Goal: Task Accomplishment & Management: Use online tool/utility

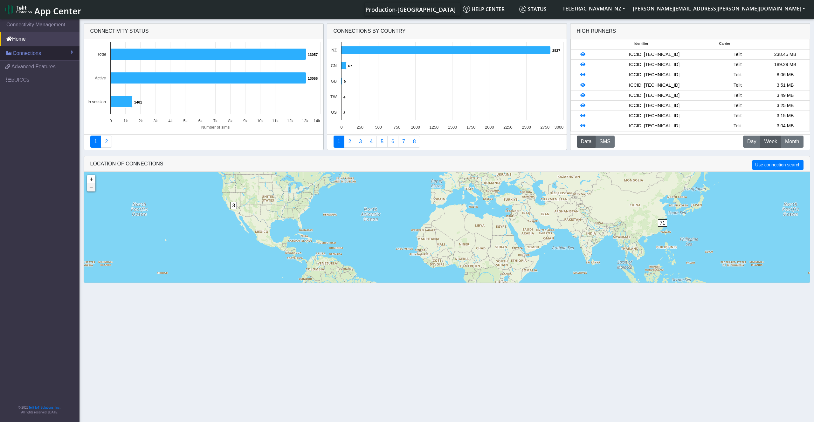
click at [55, 51] on link "Connections" at bounding box center [39, 53] width 79 height 14
click at [38, 66] on link "List" at bounding box center [39, 66] width 79 height 13
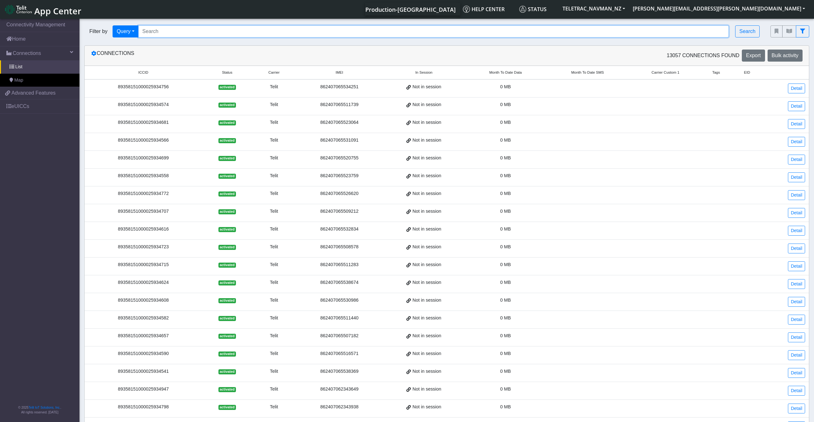
click at [159, 30] on input "Search..." at bounding box center [433, 31] width 591 height 12
paste input "89358151000025941967"
type input "89358151000025941967"
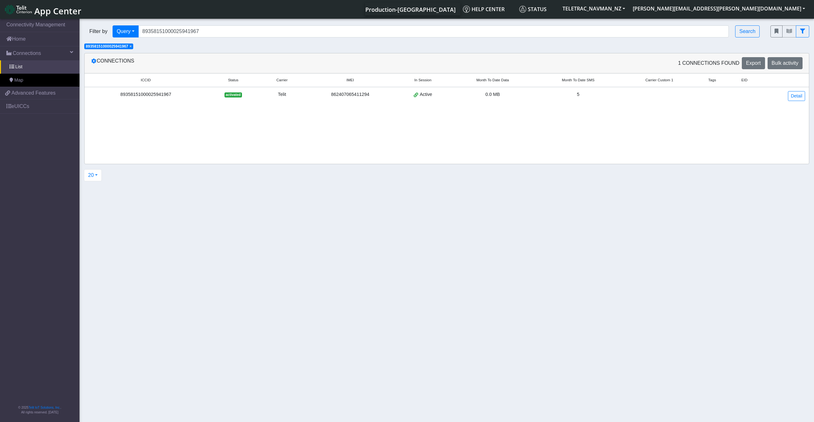
click at [160, 99] on td "89358151000025941967" at bounding box center [146, 96] width 122 height 18
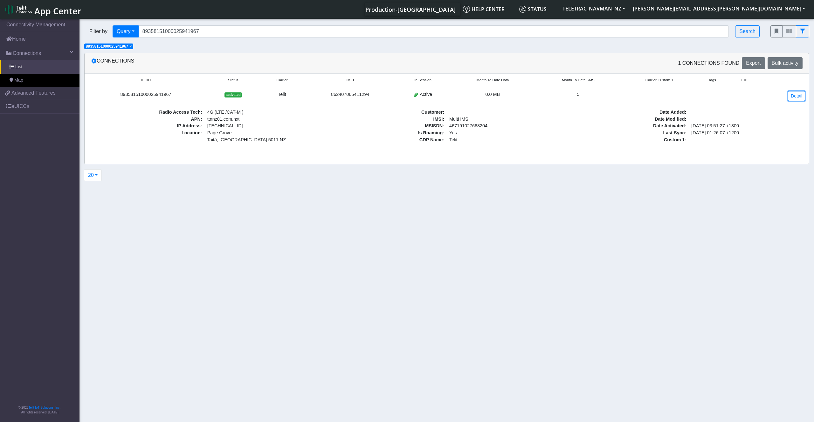
drag, startPoint x: 796, startPoint y: 94, endPoint x: 762, endPoint y: 113, distance: 39.7
click at [796, 94] on link "Detail" at bounding box center [796, 96] width 17 height 10
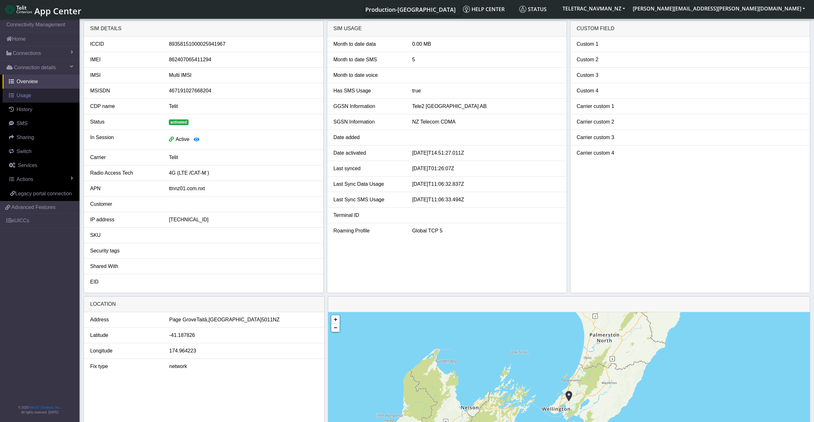
click at [31, 99] on link "Usage" at bounding box center [41, 96] width 77 height 14
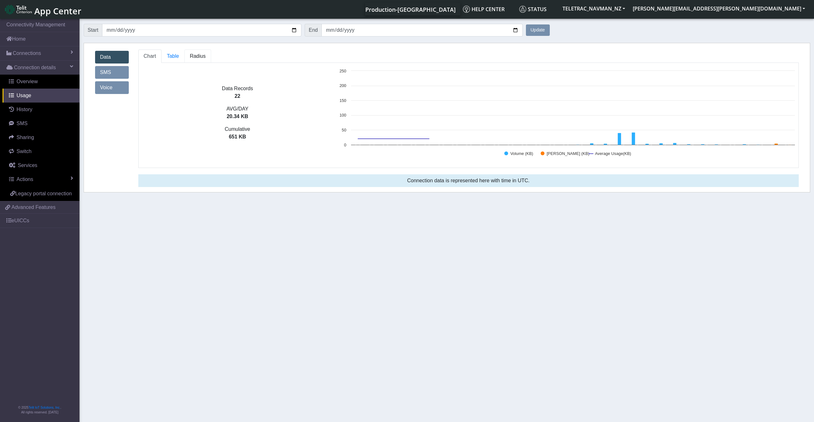
click at [200, 57] on span "Radius" at bounding box center [198, 55] width 16 height 5
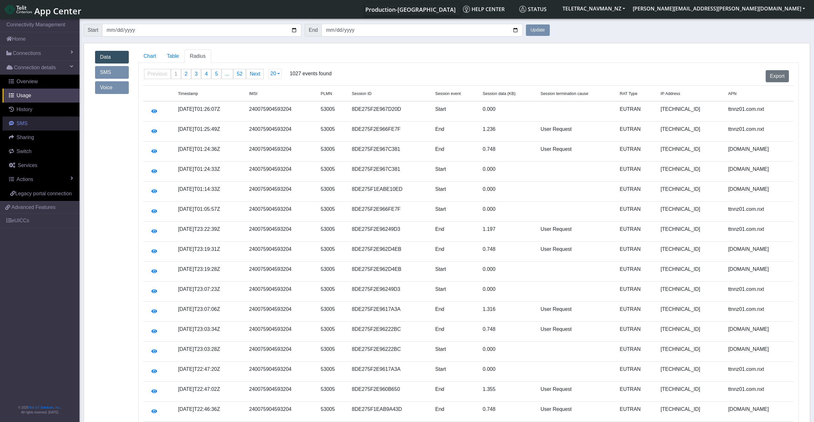
click at [22, 126] on span "SMS" at bounding box center [22, 123] width 11 height 5
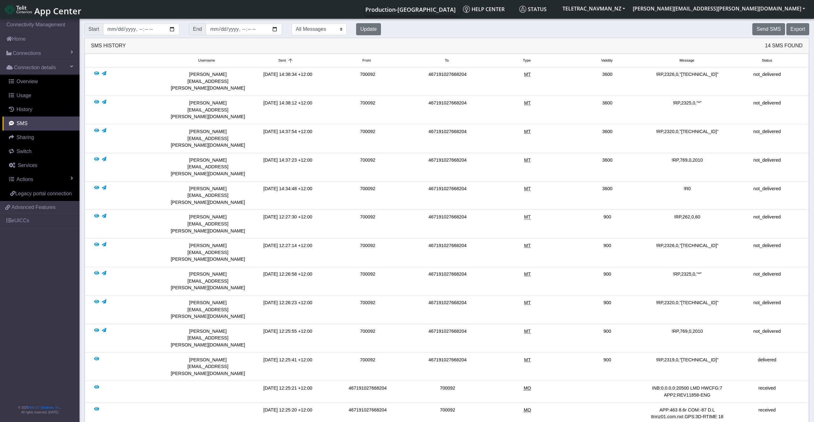
click at [705, 328] on div "!RP,769,0,2010" at bounding box center [687, 338] width 80 height 21
click at [706, 328] on div "!RP,769,0,2010" at bounding box center [687, 338] width 80 height 21
drag, startPoint x: 671, startPoint y: 209, endPoint x: 700, endPoint y: 211, distance: 29.6
click at [700, 328] on div "!RP,769,0,2010" at bounding box center [687, 338] width 80 height 21
copy div "!RP,769,0,2010"
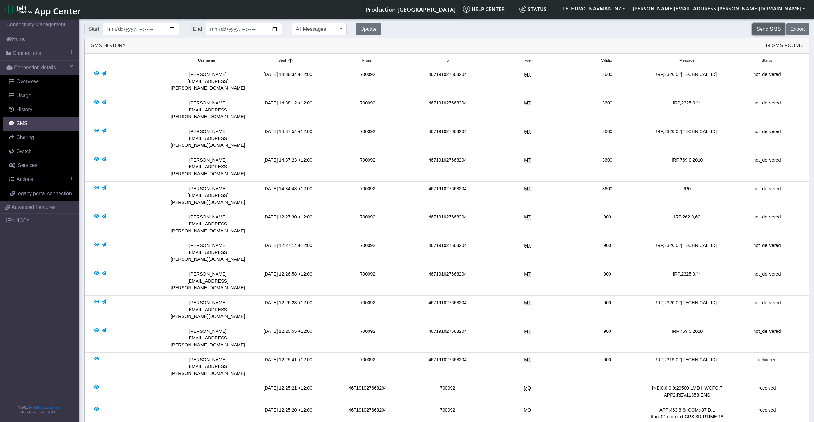
click at [773, 35] on button "Send SMS" at bounding box center [768, 29] width 32 height 12
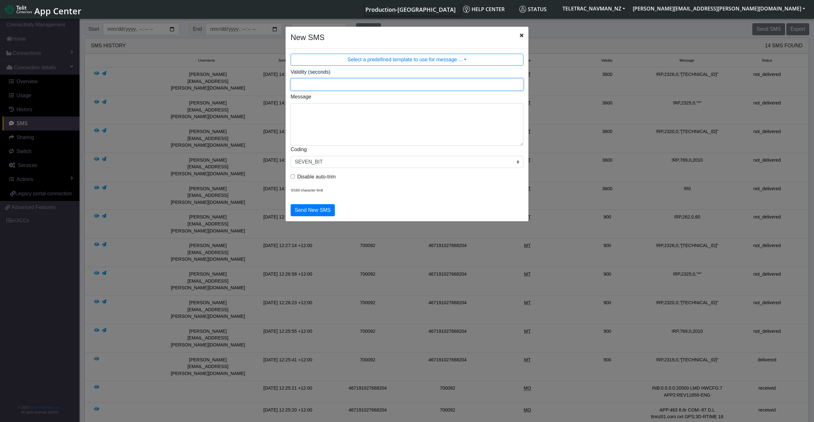
click at [329, 82] on input "Validity (seconds)" at bounding box center [406, 85] width 233 height 12
type input "3600"
click at [310, 104] on textarea "Message" at bounding box center [406, 124] width 233 height 43
paste textarea "!RP,769,0,2010"
type textarea "!RP,769,0,2010"
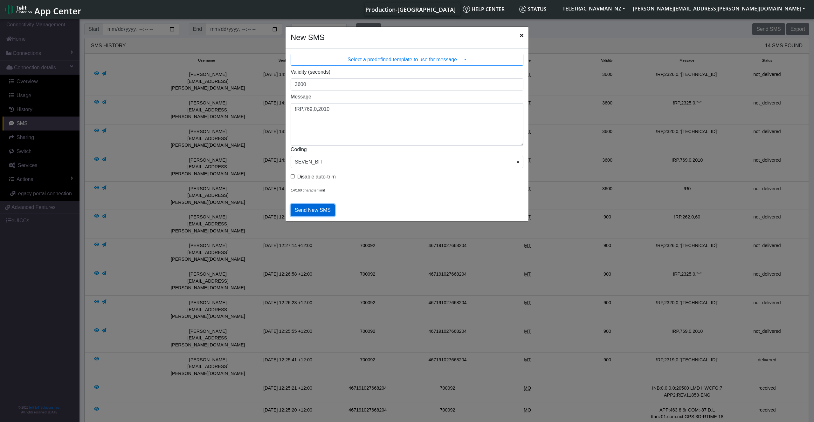
click at [318, 211] on button "Send New SMS" at bounding box center [312, 210] width 44 height 12
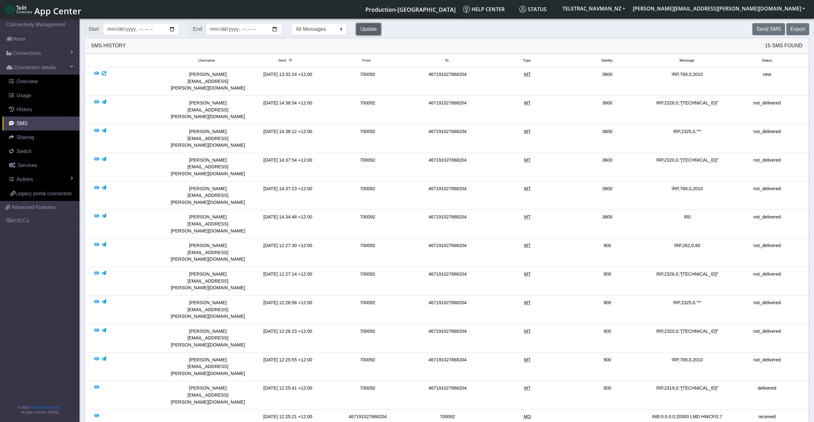
click at [364, 26] on button "Update" at bounding box center [368, 29] width 25 height 12
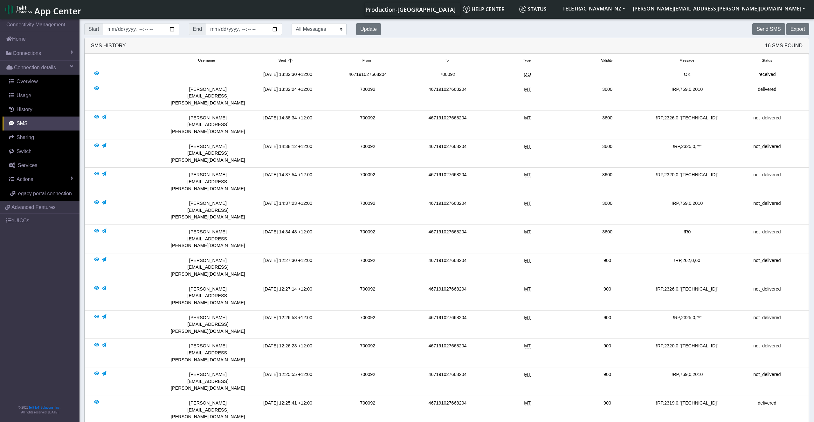
drag, startPoint x: 715, startPoint y: 223, endPoint x: 659, endPoint y: 223, distance: 55.6
click at [659, 343] on div "!RP,2320,0,"[TECHNICAL_ID]"" at bounding box center [687, 353] width 80 height 21
copy div "!RP,2320,0,"[TECHNICAL_ID]""
click at [761, 29] on button "Send SMS" at bounding box center [768, 29] width 32 height 12
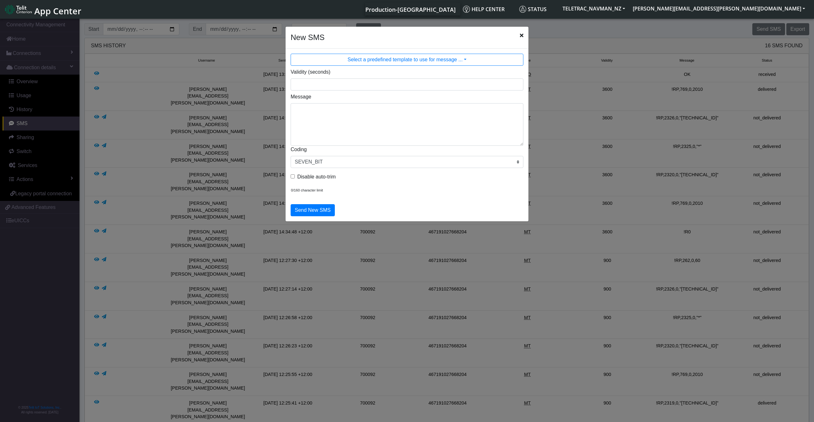
click at [345, 77] on div "Validity (seconds)" at bounding box center [407, 79] width 242 height 22
click at [343, 85] on input "Validity (seconds)" at bounding box center [406, 85] width 233 height 12
type input "3600"
click at [375, 123] on textarea "Message" at bounding box center [406, 124] width 233 height 43
paste textarea "!RP,2320,0,"[TECHNICAL_ID]""
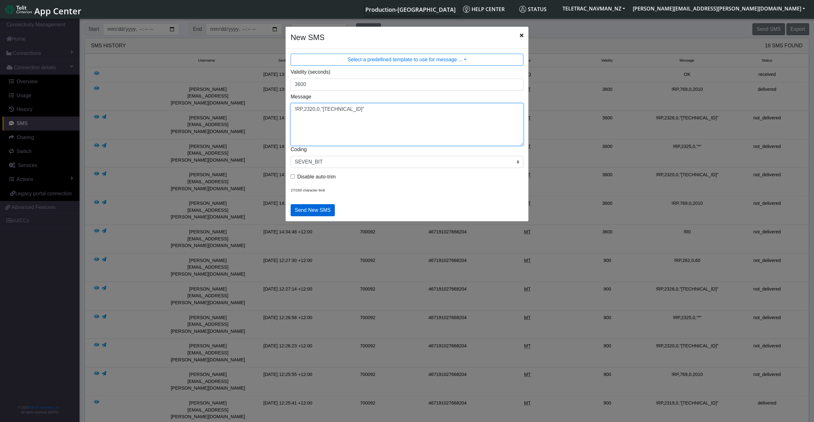
type textarea "!RP,2320,0,"[TECHNICAL_ID]""
click at [311, 209] on button "Send New SMS" at bounding box center [312, 210] width 44 height 12
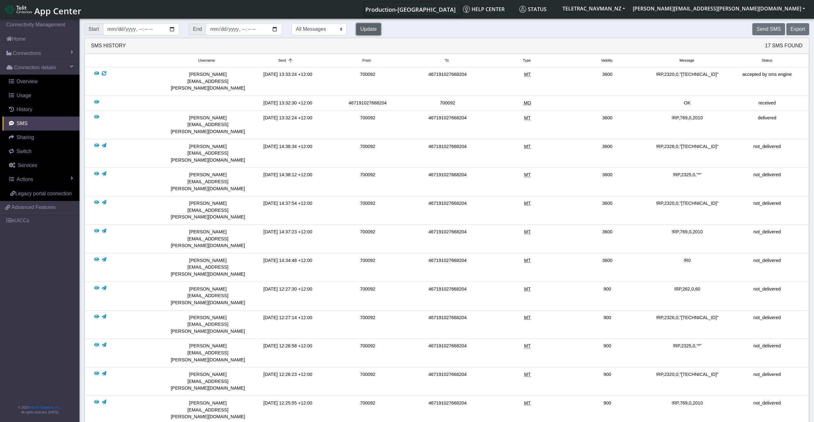
click at [370, 27] on button "Update" at bounding box center [368, 29] width 25 height 12
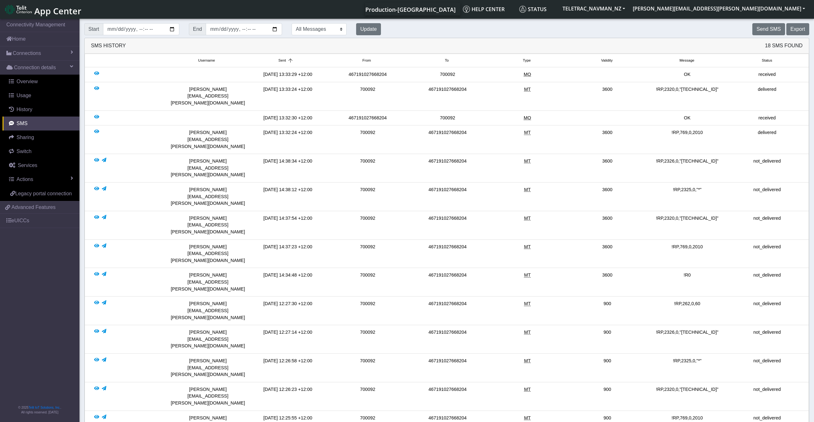
drag, startPoint x: 723, startPoint y: 134, endPoint x: 697, endPoint y: 137, distance: 26.3
click at [697, 158] on div "!RP,2326,0,"[TECHNICAL_ID]"" at bounding box center [687, 168] width 80 height 21
click at [727, 158] on div "!RP,2326,0,"[TECHNICAL_ID]"" at bounding box center [687, 168] width 80 height 21
drag, startPoint x: 652, startPoint y: 134, endPoint x: 721, endPoint y: 133, distance: 69.0
click at [721, 158] on div "!RP,2326,0,"[TECHNICAL_ID]"" at bounding box center [687, 168] width 80 height 21
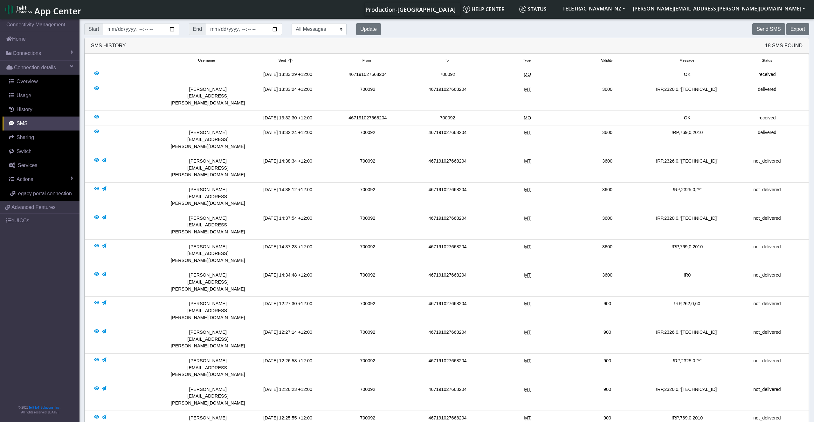
copy div "!RP,2326,0,"[TECHNICAL_ID]""
click at [767, 29] on button "Send SMS" at bounding box center [768, 29] width 32 height 12
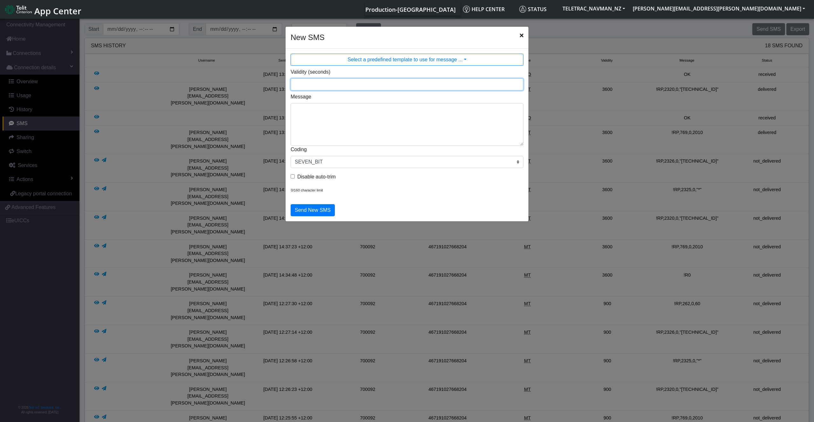
click at [312, 81] on input "Validity (seconds)" at bounding box center [406, 85] width 233 height 12
type input "3600"
click at [313, 113] on textarea "Message" at bounding box center [406, 124] width 233 height 43
paste textarea "!RP,2326,0,"[TECHNICAL_ID]""
type textarea "!RP,2326,0,"[TECHNICAL_ID]""
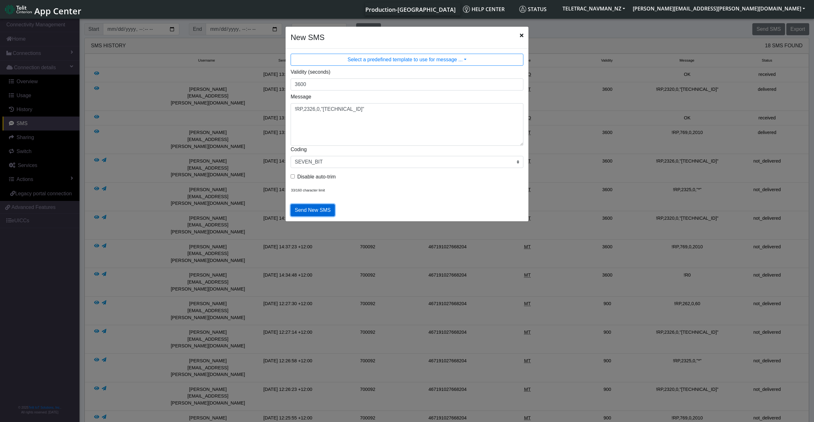
click at [306, 211] on button "Send New SMS" at bounding box center [312, 210] width 44 height 12
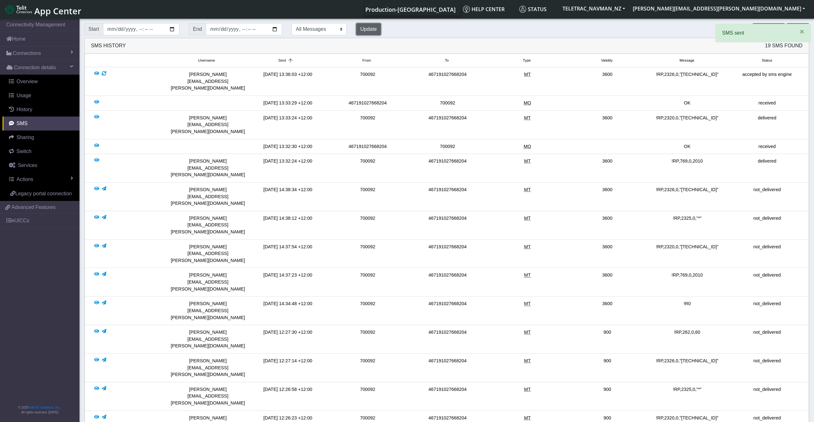
click at [362, 32] on button "Update" at bounding box center [368, 29] width 25 height 12
drag, startPoint x: 707, startPoint y: 164, endPoint x: 699, endPoint y: 164, distance: 7.6
click at [699, 215] on div "!RP,2325,0,"*"" at bounding box center [687, 225] width 80 height 21
click at [702, 215] on div "!RP,2325,0,"*"" at bounding box center [687, 225] width 80 height 21
drag, startPoint x: 701, startPoint y: 163, endPoint x: 673, endPoint y: 166, distance: 27.7
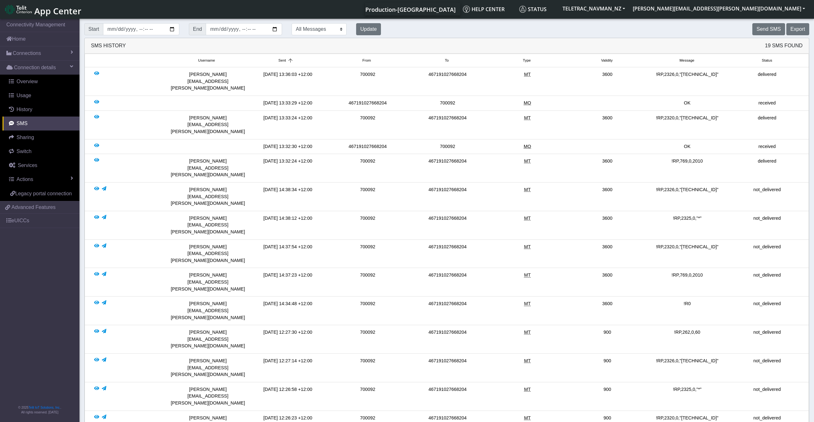
click at [673, 215] on div "!RP,2325,0,"*"" at bounding box center [687, 225] width 80 height 21
copy div "!RP,2325,0,"*""
click at [770, 29] on button "Send SMS" at bounding box center [768, 29] width 32 height 12
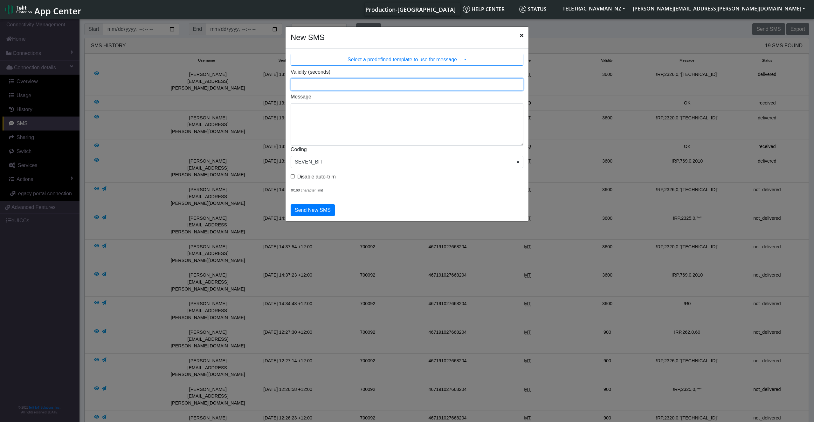
click at [330, 86] on input "Validity (seconds)" at bounding box center [406, 85] width 233 height 12
type input "3600"
click at [335, 110] on textarea "Message" at bounding box center [406, 124] width 233 height 43
paste textarea "!RP,2325,0,"*""
type textarea "!RP,2325,0,"*""
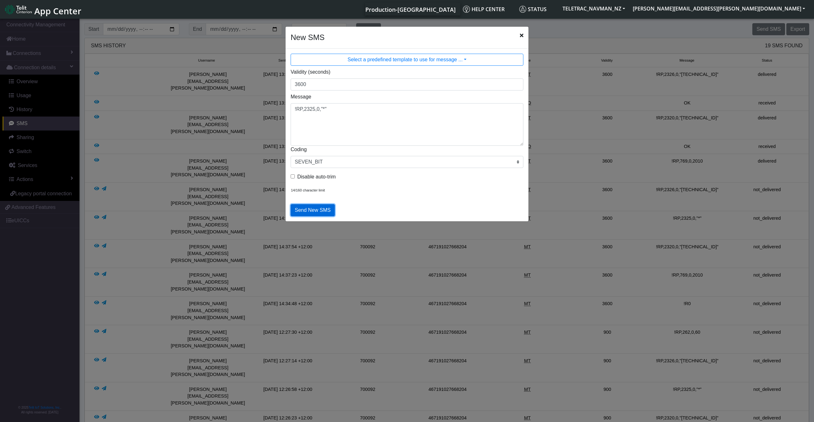
click at [305, 209] on button "Send New SMS" at bounding box center [312, 210] width 44 height 12
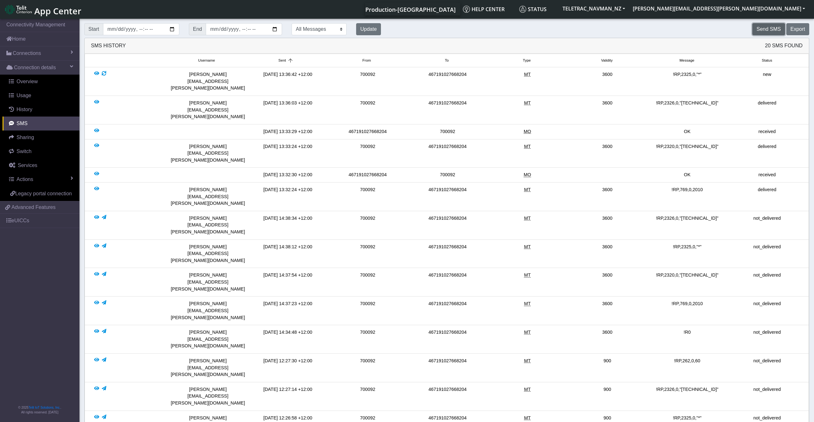
click at [764, 30] on button "Send SMS" at bounding box center [768, 29] width 32 height 12
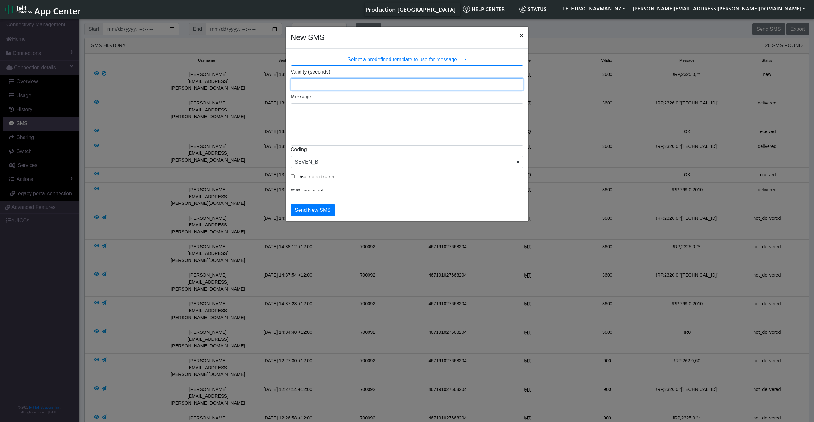
click at [303, 81] on input "Validity (seconds)" at bounding box center [406, 85] width 233 height 12
type input "3600"
click at [315, 113] on textarea "Message" at bounding box center [406, 124] width 233 height 43
type textarea "!R3,70"
click at [309, 210] on button "Send New SMS" at bounding box center [312, 210] width 44 height 12
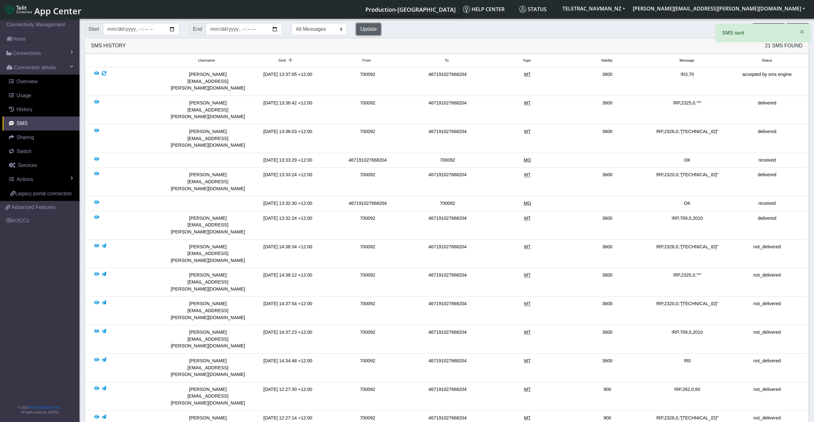
click at [374, 25] on button "Update" at bounding box center [368, 29] width 25 height 12
click at [373, 30] on button "Update" at bounding box center [368, 29] width 25 height 12
click at [356, 23] on button "Update" at bounding box center [368, 29] width 25 height 12
click at [763, 27] on button "Send SMS" at bounding box center [768, 29] width 32 height 12
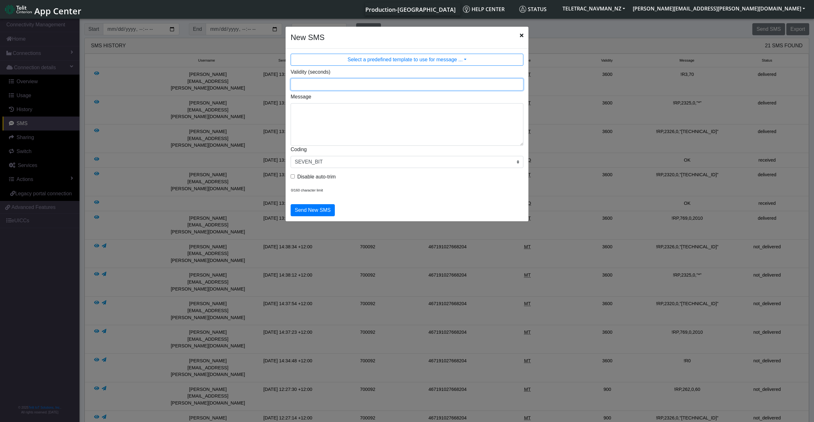
click at [323, 86] on input "Validity (seconds)" at bounding box center [406, 85] width 233 height 12
type input "3600"
click at [334, 109] on textarea "Message" at bounding box center [406, 124] width 233 height 43
type textarea "!R3,49,129"
click at [307, 209] on button "Send New SMS" at bounding box center [312, 210] width 44 height 12
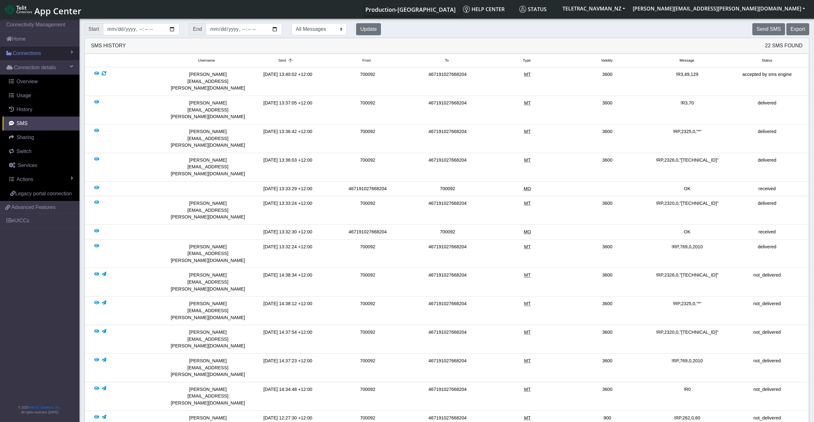
click at [58, 54] on link "Connections" at bounding box center [39, 53] width 79 height 14
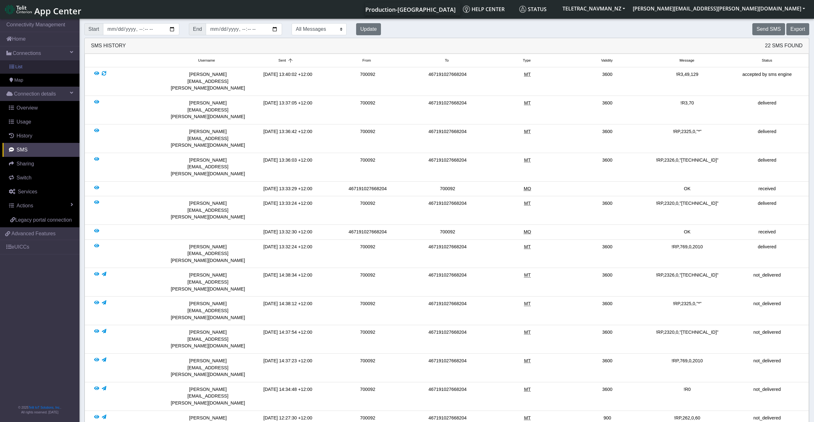
click at [38, 70] on link "List" at bounding box center [39, 66] width 79 height 13
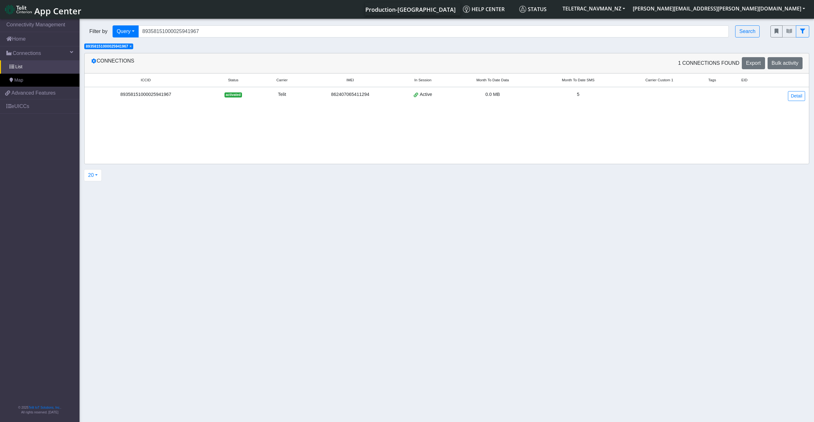
click at [132, 47] on span "×" at bounding box center [130, 46] width 2 height 4
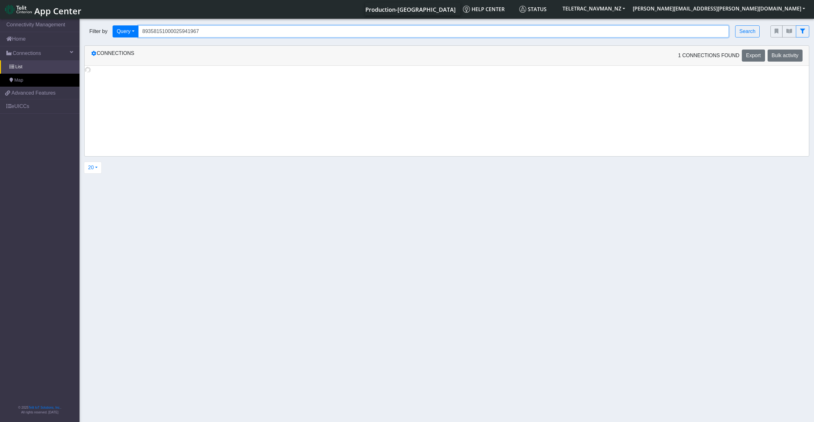
drag, startPoint x: 211, startPoint y: 32, endPoint x: 75, endPoint y: 26, distance: 136.5
click at [138, 26] on input "89358151000025941967" at bounding box center [433, 31] width 591 height 12
paste input "59"
type input "89358151000025941959"
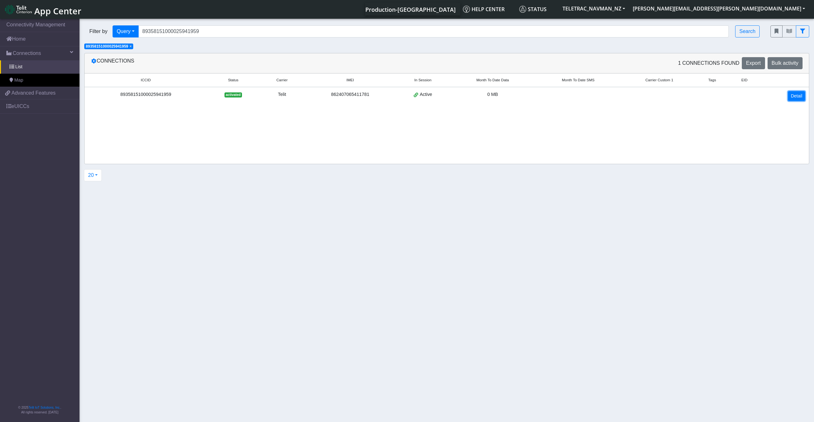
click at [799, 95] on link "Detail" at bounding box center [796, 96] width 17 height 10
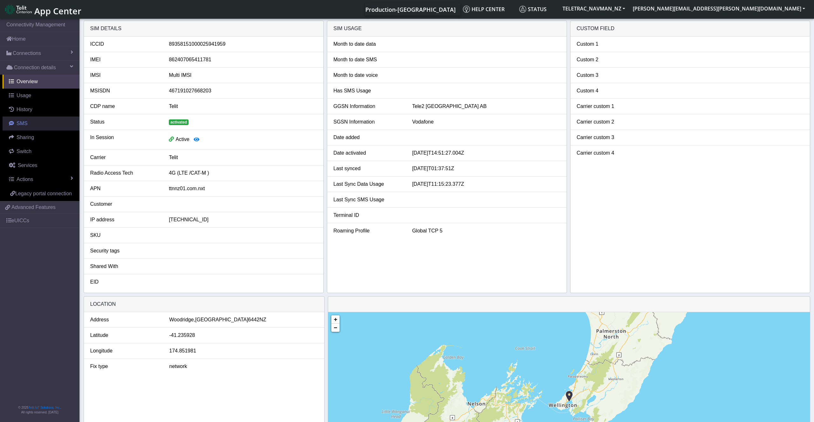
click at [27, 122] on link "SMS" at bounding box center [41, 124] width 77 height 14
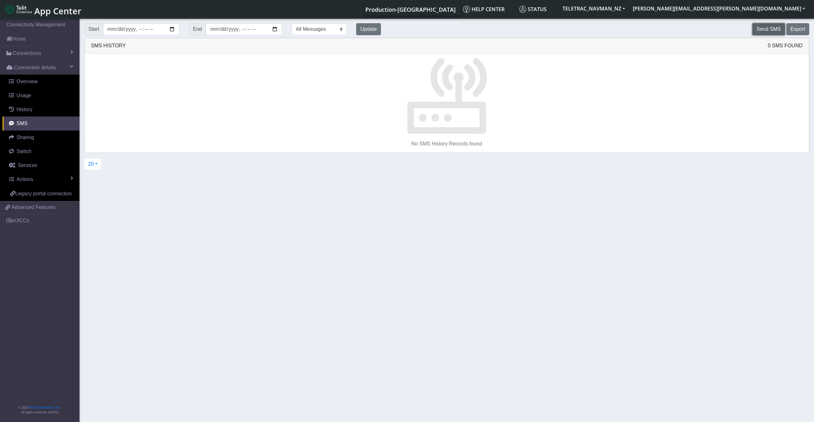
click at [769, 28] on button "Send SMS" at bounding box center [768, 29] width 32 height 12
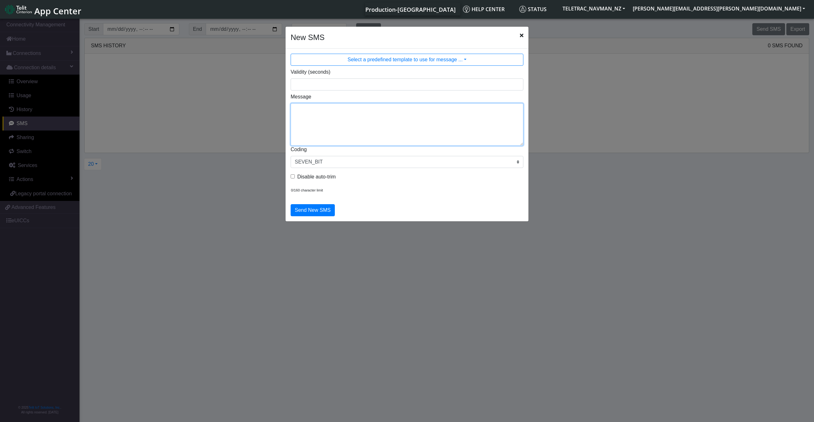
click at [374, 135] on textarea "Message" at bounding box center [406, 124] width 233 height 43
click at [322, 89] on input "Validity (seconds)" at bounding box center [406, 85] width 233 height 12
type input "3600"
click at [331, 117] on textarea "Message" at bounding box center [406, 124] width 233 height 43
type textarea "!R0"
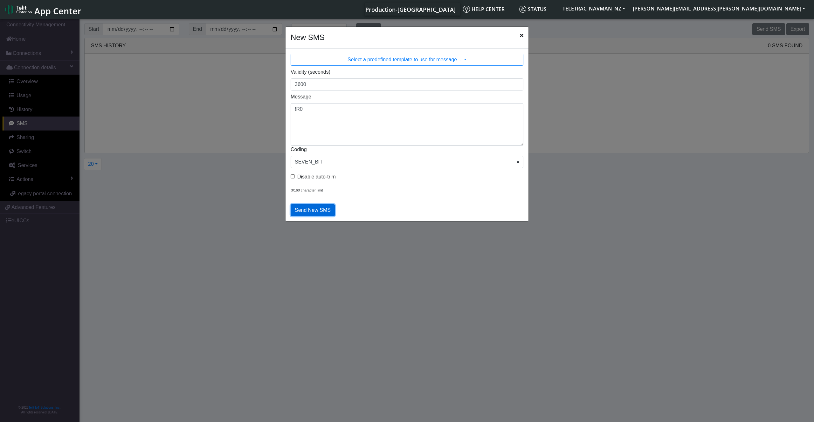
click at [314, 208] on button "Send New SMS" at bounding box center [312, 210] width 44 height 12
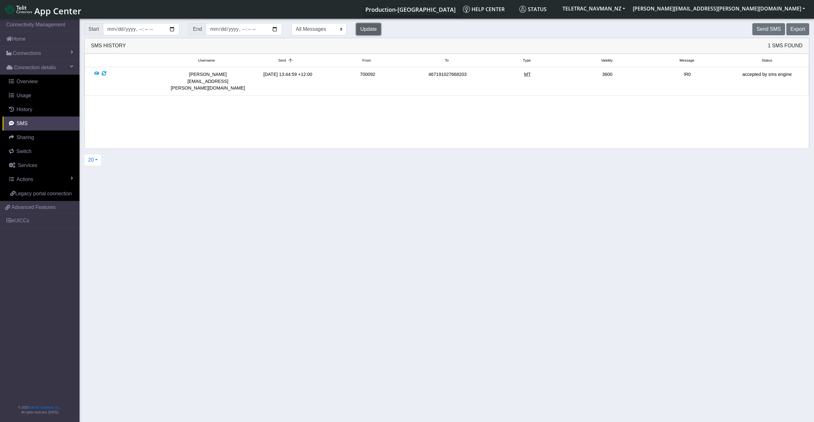
click at [368, 31] on button "Update" at bounding box center [368, 29] width 25 height 12
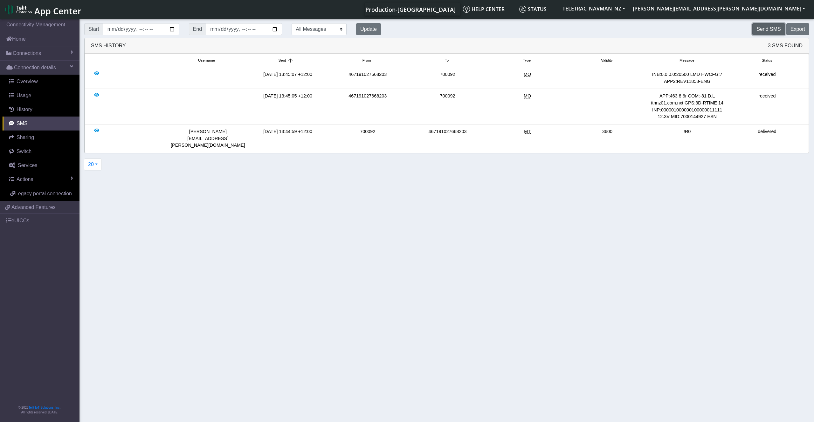
click at [763, 30] on button "Send SMS" at bounding box center [768, 29] width 32 height 12
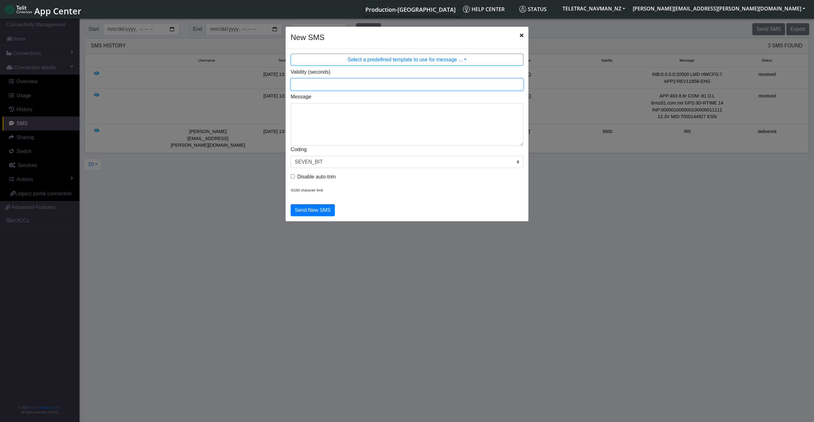
click at [321, 87] on input "Validity (seconds)" at bounding box center [406, 85] width 233 height 12
type input "3600"
click at [340, 120] on textarea "Message" at bounding box center [406, 124] width 233 height 43
paste textarea "2319,0,"[TECHNICAL_ID]""
type textarea "!RP,2319,0,"[TECHNICAL_ID]""
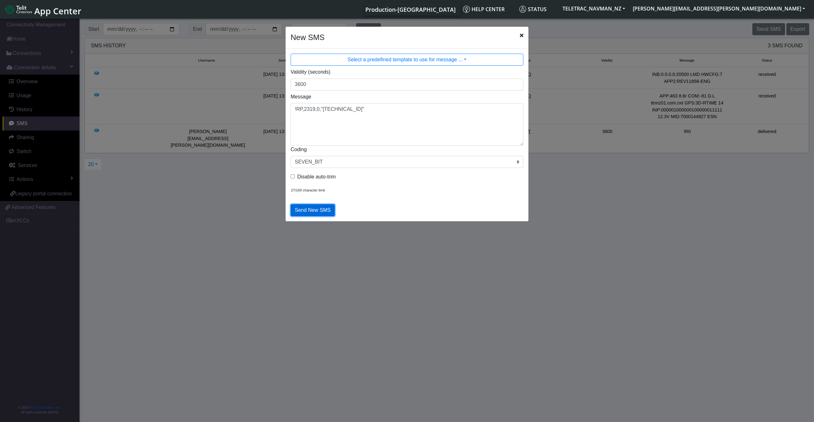
click at [308, 210] on button "Send New SMS" at bounding box center [312, 210] width 44 height 12
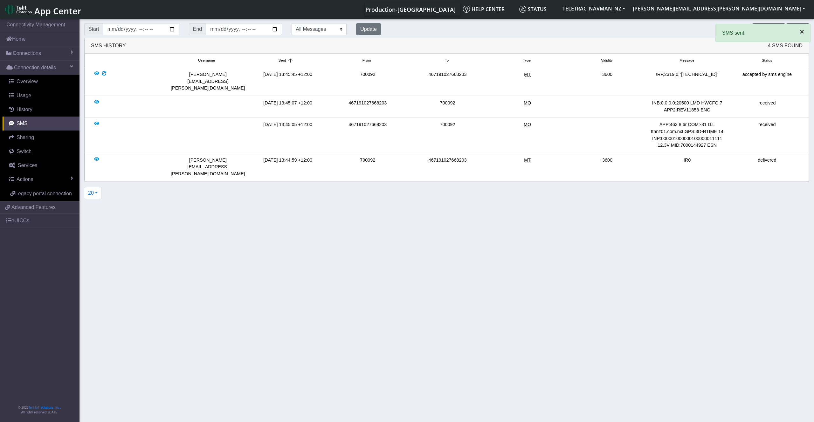
click at [803, 35] on span "×" at bounding box center [801, 31] width 4 height 9
click at [761, 29] on button "Send SMS" at bounding box center [768, 29] width 32 height 12
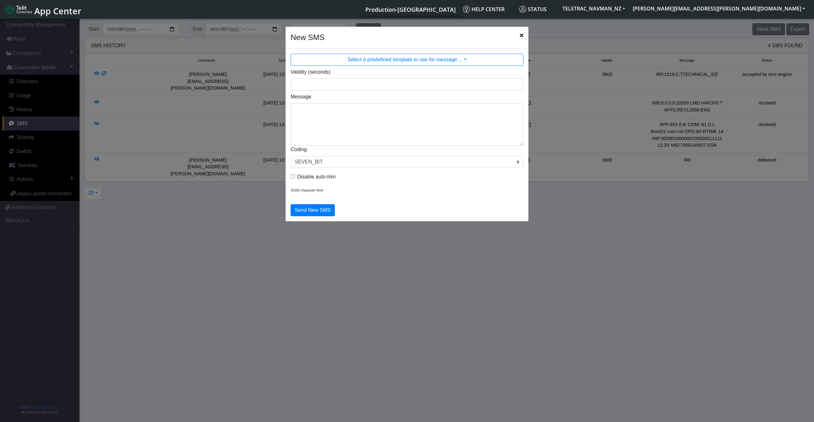
click at [309, 78] on div "Validity (seconds)" at bounding box center [407, 79] width 242 height 22
click at [312, 82] on input "Validity (seconds)" at bounding box center [406, 85] width 233 height 12
type input "3600"
click at [311, 111] on textarea "Message" at bounding box center [406, 124] width 233 height 43
paste textarea "769,0,2010"
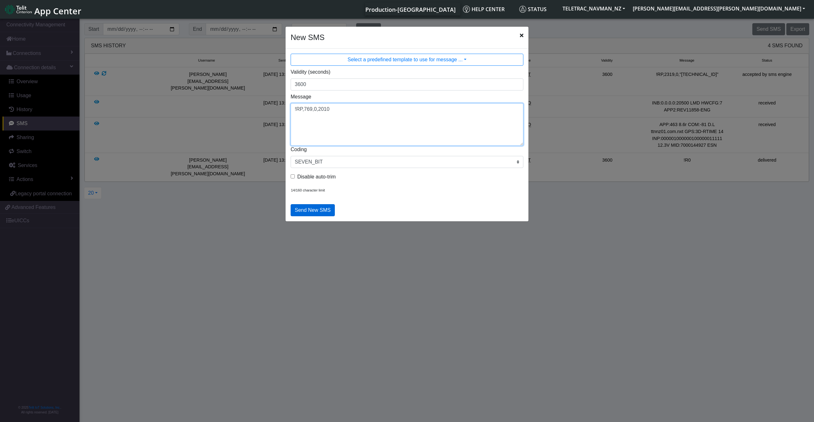
type textarea "!RP,769,0,2010"
click at [321, 212] on button "Send New SMS" at bounding box center [312, 210] width 44 height 12
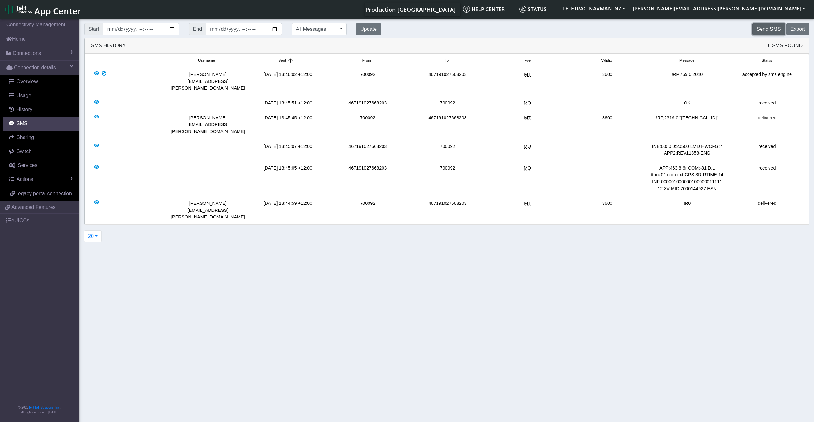
click at [767, 32] on button "Send SMS" at bounding box center [768, 29] width 32 height 12
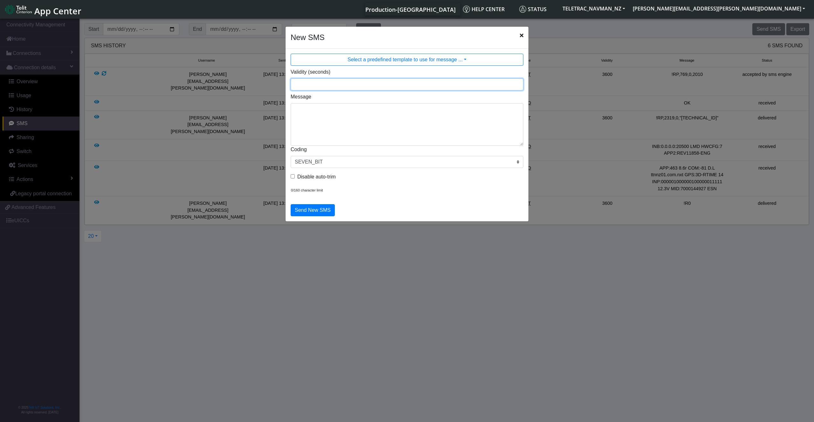
click at [334, 79] on input "Validity (seconds)" at bounding box center [406, 85] width 233 height 12
type input "3600"
click at [325, 117] on textarea "Message" at bounding box center [406, 124] width 233 height 43
paste textarea "2320,0,"[TECHNICAL_ID]""
type textarea "!RP,2320,0,"[TECHNICAL_ID]""
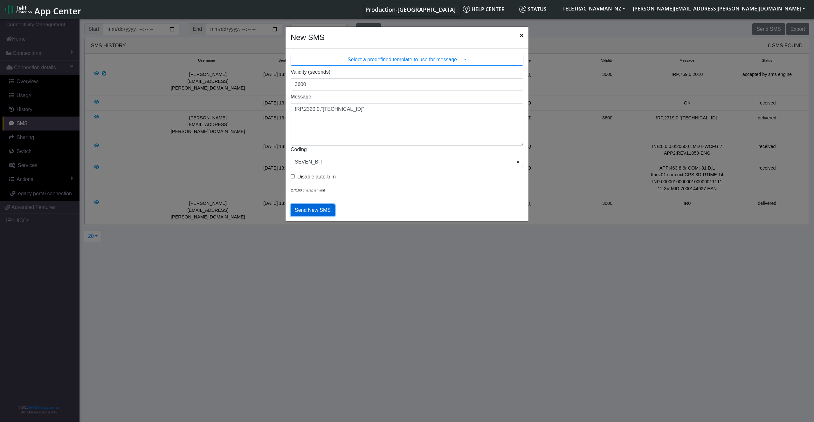
click at [315, 207] on button "Send New SMS" at bounding box center [312, 210] width 44 height 12
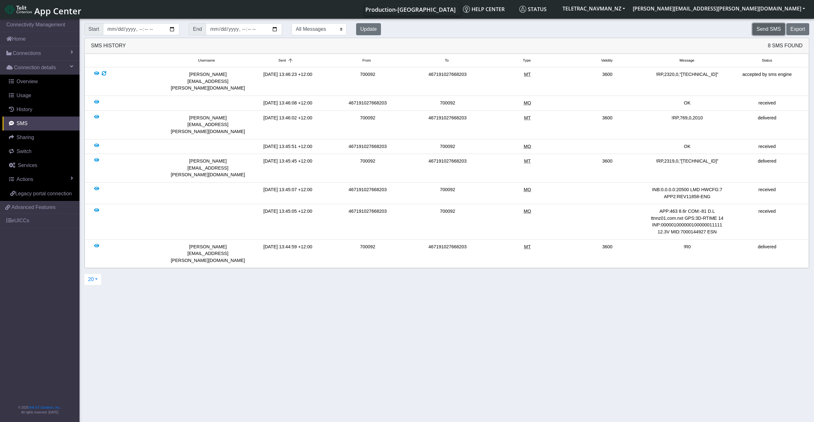
click at [759, 29] on button "Send SMS" at bounding box center [768, 29] width 32 height 12
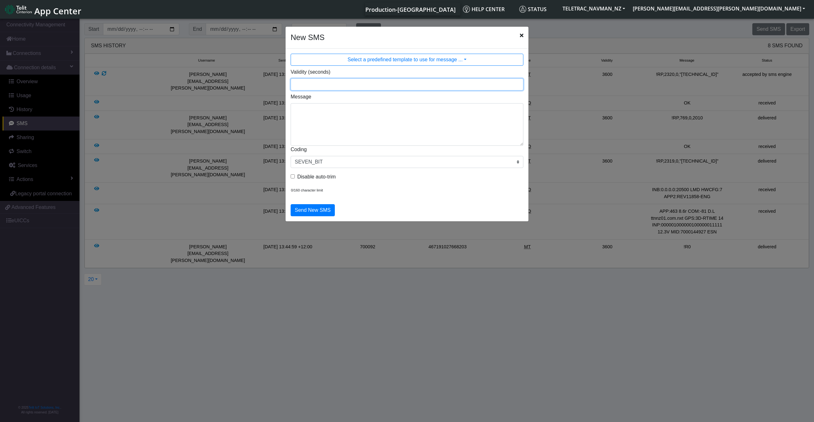
click at [297, 79] on input "Validity (seconds)" at bounding box center [406, 85] width 233 height 12
type input "3600"
click at [310, 107] on textarea "Message" at bounding box center [406, 124] width 233 height 43
paste textarea "2325,0,"*""
type textarea "!RP,2325,0,"*""
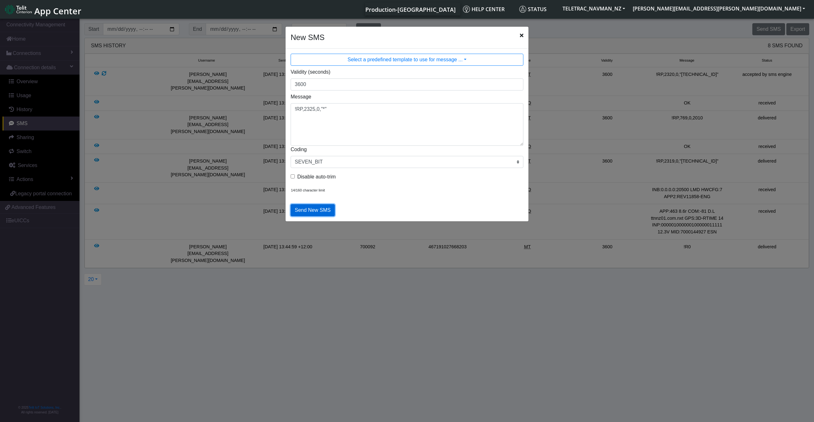
click at [311, 209] on button "Send New SMS" at bounding box center [312, 210] width 44 height 12
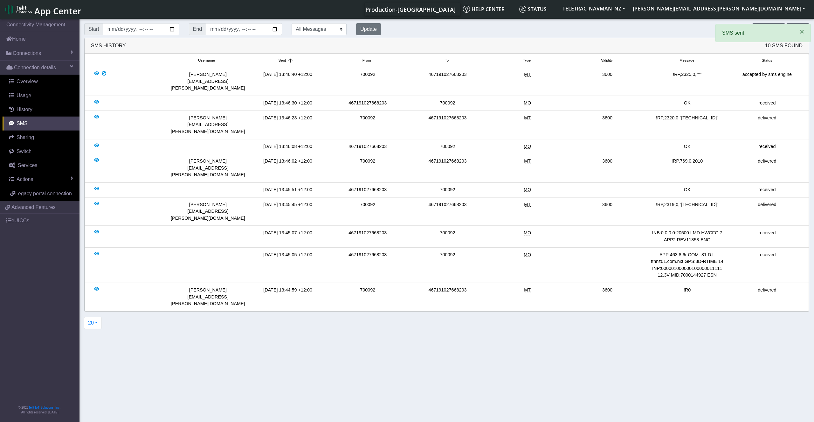
click at [593, 28] on div "Send SMS Export" at bounding box center [600, 29] width 428 height 12
click at [805, 31] on button "×" at bounding box center [801, 31] width 17 height 15
click at [767, 28] on button "Send SMS" at bounding box center [768, 29] width 32 height 12
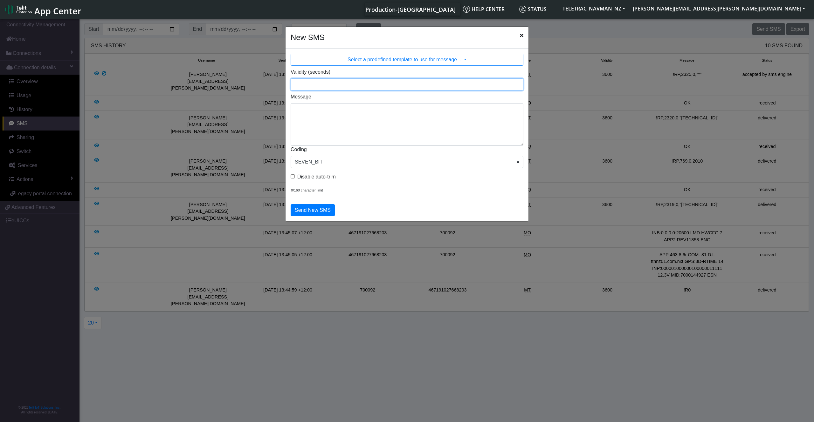
click at [324, 87] on input "Validity (seconds)" at bounding box center [406, 85] width 233 height 12
type input "3600"
click at [304, 105] on textarea "Message" at bounding box center [406, 124] width 233 height 43
paste textarea "2326,0,"[TECHNICAL_ID]""
type textarea "!RP,2326,0,"[TECHNICAL_ID]""
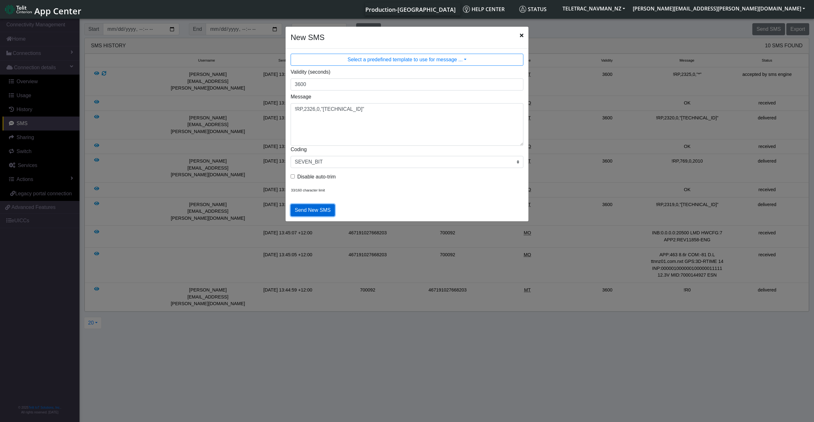
click at [317, 209] on button "Send New SMS" at bounding box center [312, 210] width 44 height 12
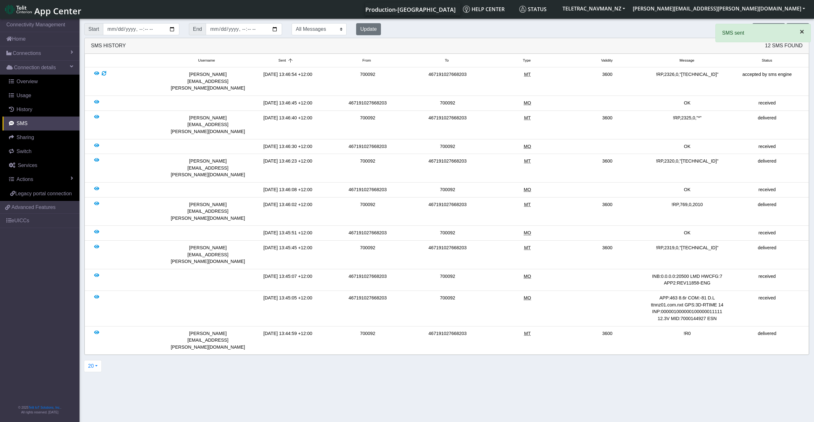
click at [802, 35] on span "×" at bounding box center [801, 31] width 4 height 9
click at [767, 28] on button "Send SMS" at bounding box center [768, 29] width 32 height 12
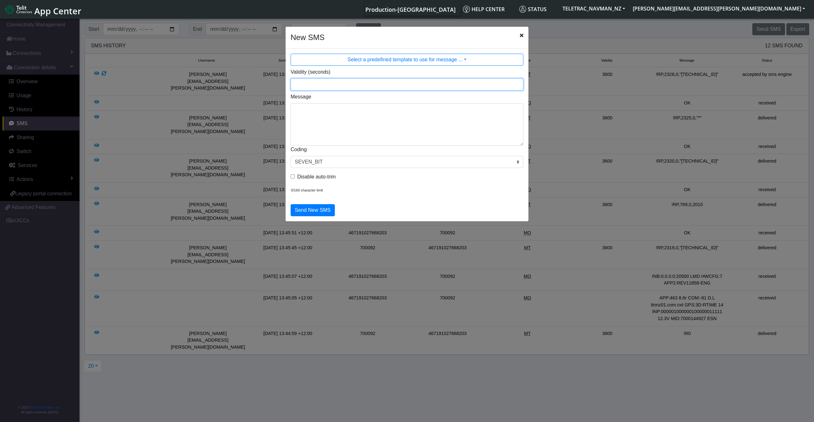
click at [324, 85] on input "Validity (seconds)" at bounding box center [406, 85] width 233 height 12
type input "3600"
click at [311, 110] on textarea "Message" at bounding box center [406, 124] width 233 height 43
type textarea "!R3,70"
click at [314, 211] on button "Send New SMS" at bounding box center [312, 210] width 44 height 12
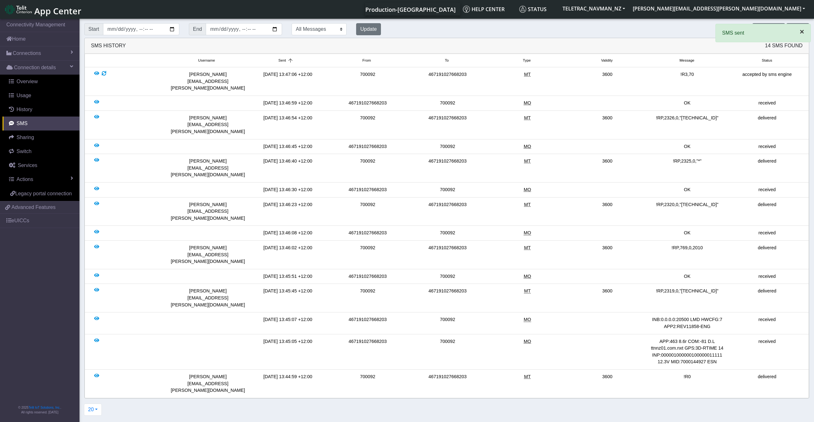
click at [802, 34] on span "×" at bounding box center [801, 31] width 4 height 9
click at [763, 29] on button "Send SMS" at bounding box center [768, 29] width 32 height 12
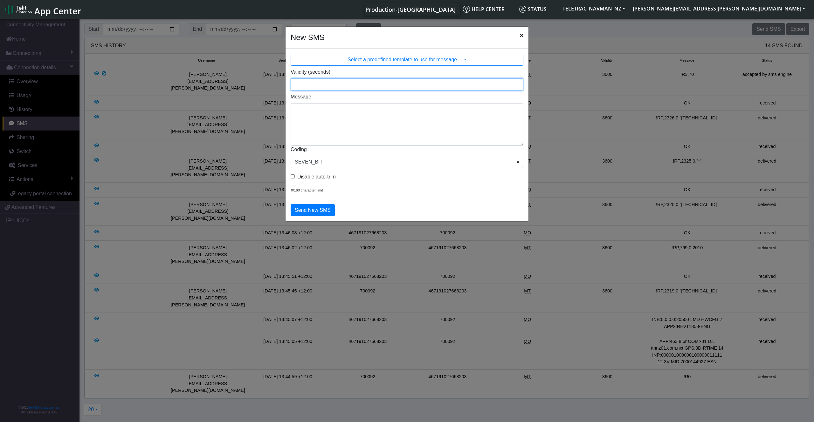
click at [330, 85] on input "Validity (seconds)" at bounding box center [406, 85] width 233 height 12
type input "3600"
click at [322, 120] on textarea "Message" at bounding box center [406, 124] width 233 height 43
type textarea "!R3,49,129"
click at [329, 210] on button "Send New SMS" at bounding box center [312, 210] width 44 height 12
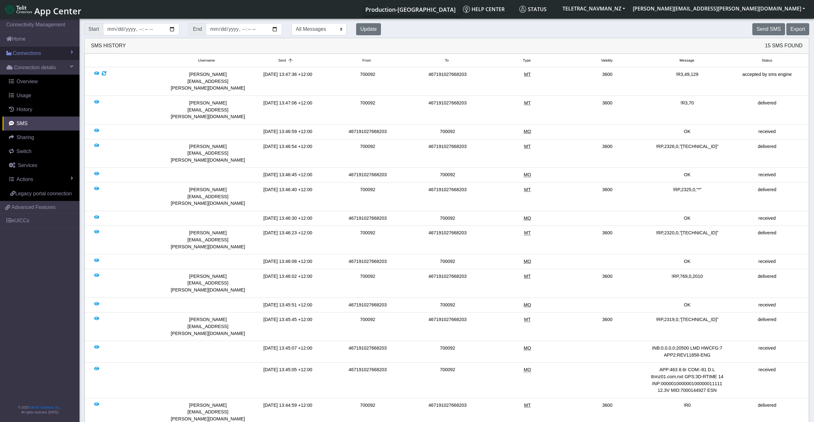
click at [49, 53] on link "Connections" at bounding box center [39, 53] width 79 height 14
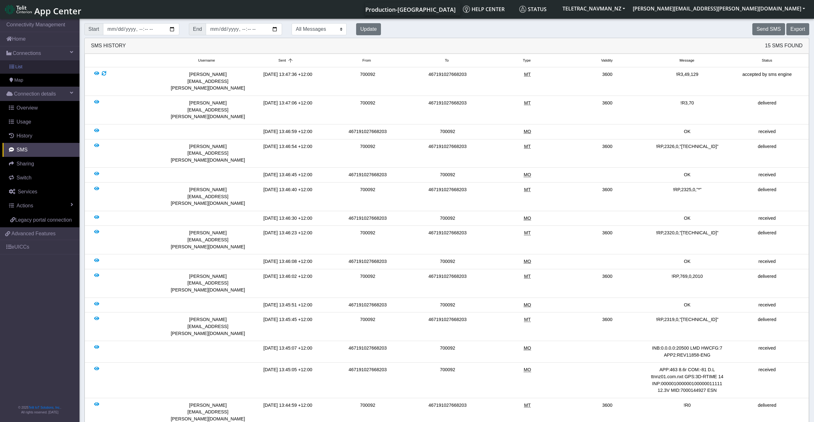
click at [45, 69] on link "List" at bounding box center [39, 66] width 79 height 13
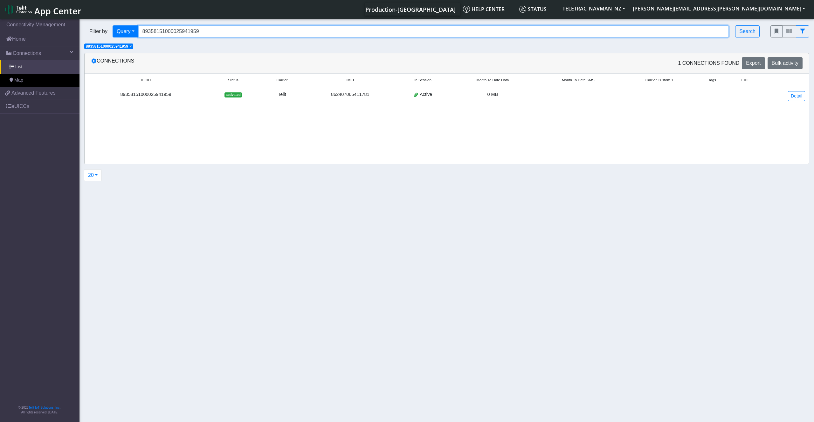
drag, startPoint x: 240, startPoint y: 32, endPoint x: 107, endPoint y: 31, distance: 132.9
click at [138, 31] on input "89358151000025941959" at bounding box center [433, 31] width 591 height 12
paste input "83"
type input "89358151000025941983"
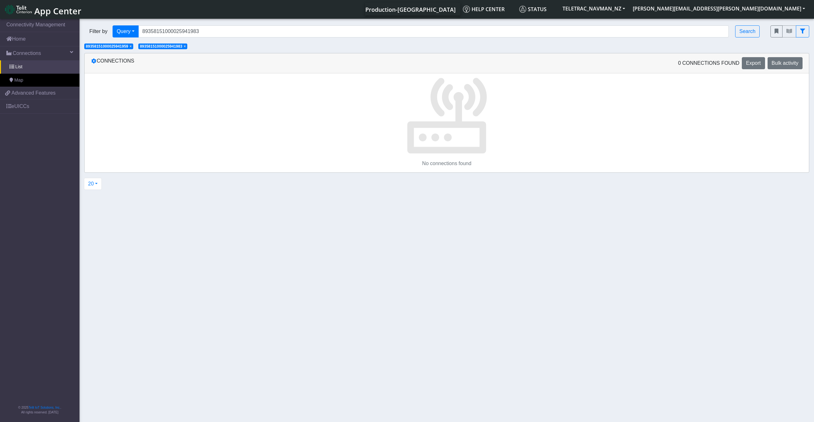
click at [132, 46] on span "×" at bounding box center [130, 46] width 2 height 4
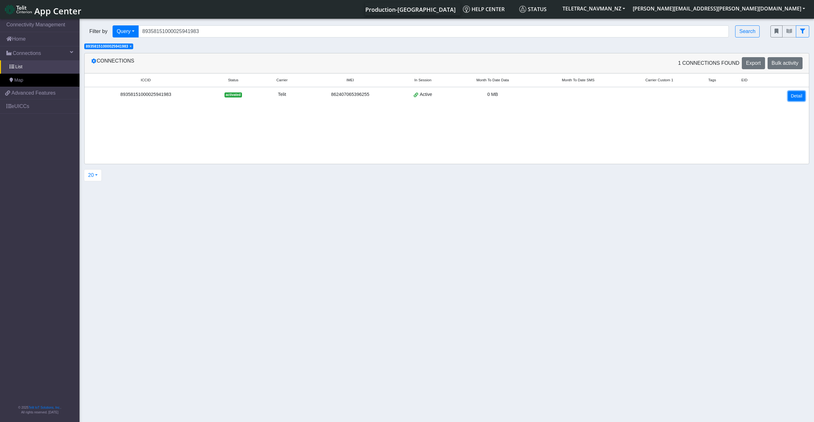
click at [792, 96] on link "Detail" at bounding box center [796, 96] width 17 height 10
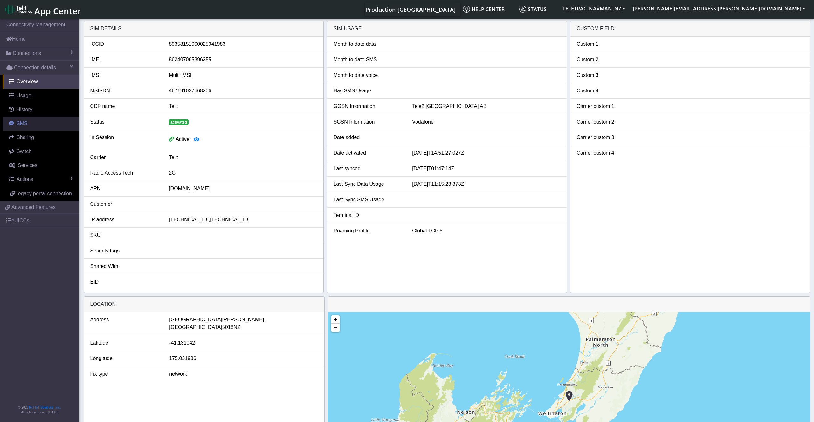
click at [33, 120] on link "SMS" at bounding box center [41, 124] width 77 height 14
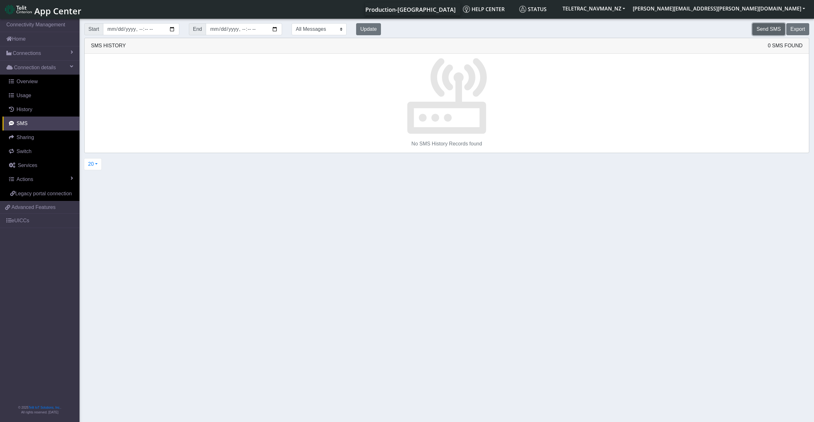
click at [765, 28] on button "Send SMS" at bounding box center [768, 29] width 32 height 12
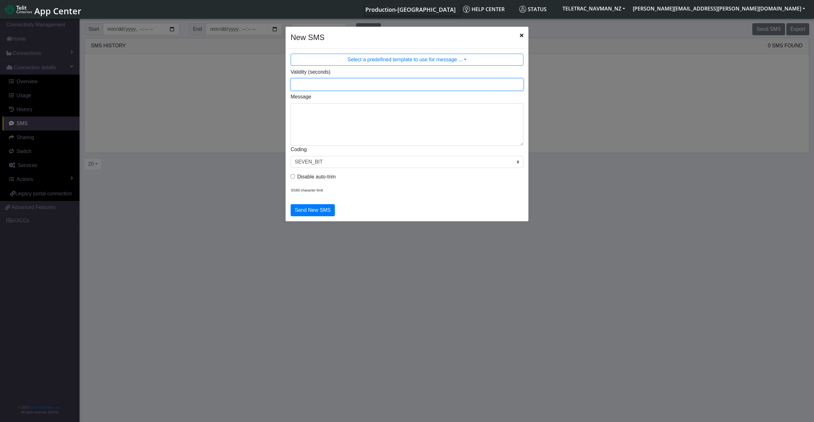
click at [310, 81] on input "Validity (seconds)" at bounding box center [406, 85] width 233 height 12
type input "3600"
click at [314, 110] on textarea "Message" at bounding box center [406, 124] width 233 height 43
click at [304, 118] on textarea "Message" at bounding box center [406, 124] width 233 height 43
paste textarea "2319,0,"[TECHNICAL_ID]""
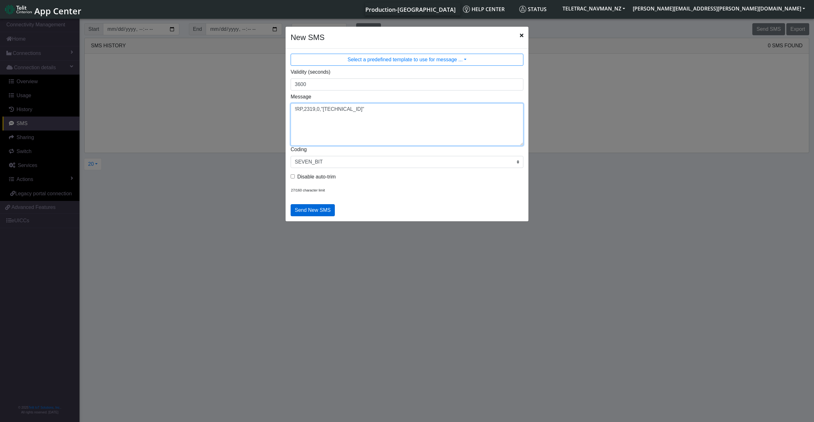
type textarea "!RP,2319,0,"[TECHNICAL_ID]""
click at [304, 209] on button "Send New SMS" at bounding box center [312, 210] width 44 height 12
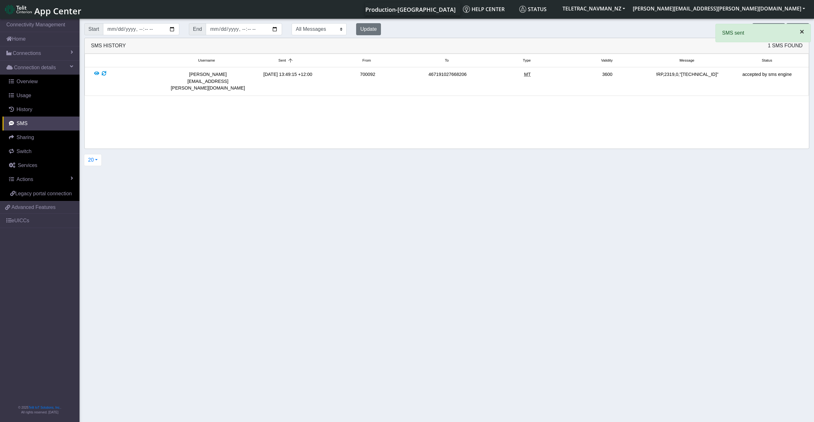
click at [802, 34] on span "×" at bounding box center [801, 31] width 4 height 9
click at [374, 33] on button "Update" at bounding box center [368, 29] width 25 height 12
click at [373, 32] on button "Update" at bounding box center [368, 29] width 25 height 12
click at [372, 31] on button "Update" at bounding box center [368, 29] width 25 height 12
click at [764, 29] on button "Send SMS" at bounding box center [768, 29] width 32 height 12
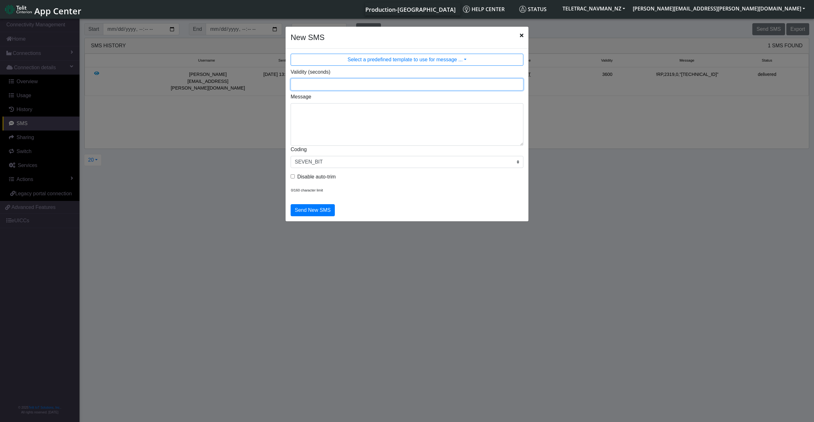
click at [312, 87] on input "Validity (seconds)" at bounding box center [406, 85] width 233 height 12
type input "3600"
click at [339, 115] on textarea "Message" at bounding box center [406, 124] width 233 height 43
paste textarea "769,0,2010"
type textarea "!RP,769,0,2010"
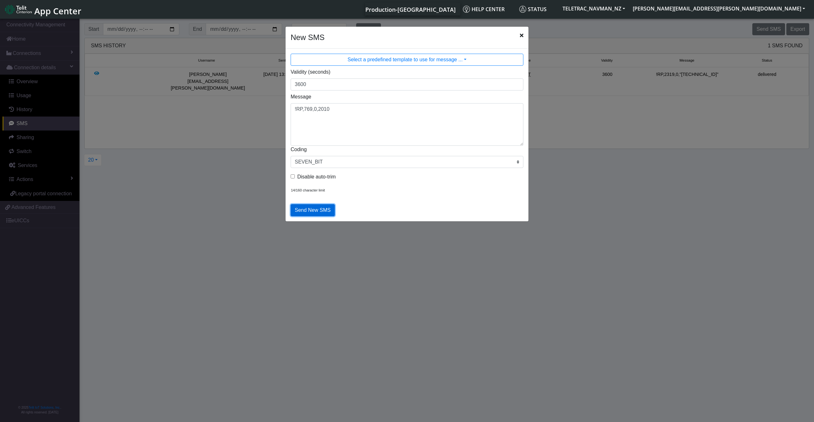
click at [322, 208] on button "Send New SMS" at bounding box center [312, 210] width 44 height 12
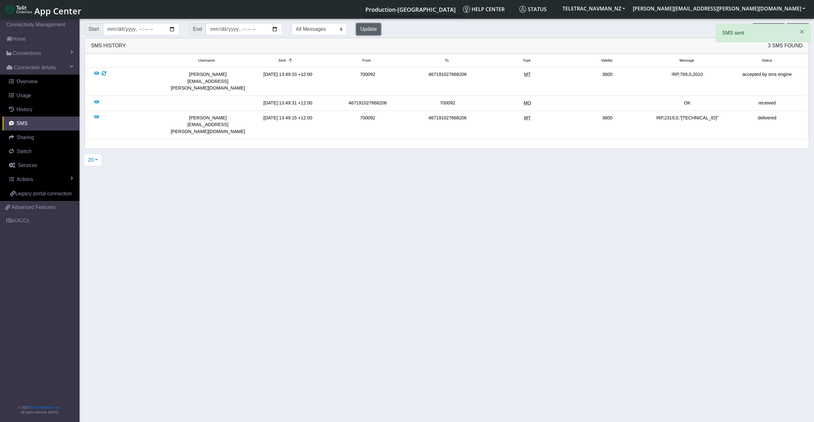
click at [372, 29] on button "Update" at bounding box center [368, 29] width 25 height 12
click at [767, 28] on button "Send SMS" at bounding box center [768, 29] width 32 height 12
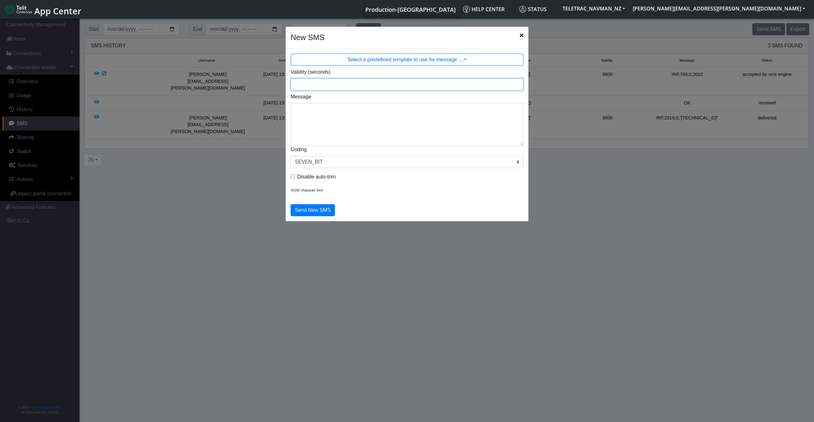
click at [349, 81] on input "Validity (seconds)" at bounding box center [406, 85] width 233 height 12
type input "3600"
click at [303, 108] on textarea "Message" at bounding box center [406, 124] width 233 height 43
paste textarea "2320,0,"[TECHNICAL_ID]""
type textarea "!RP,2320,0,"[TECHNICAL_ID]""
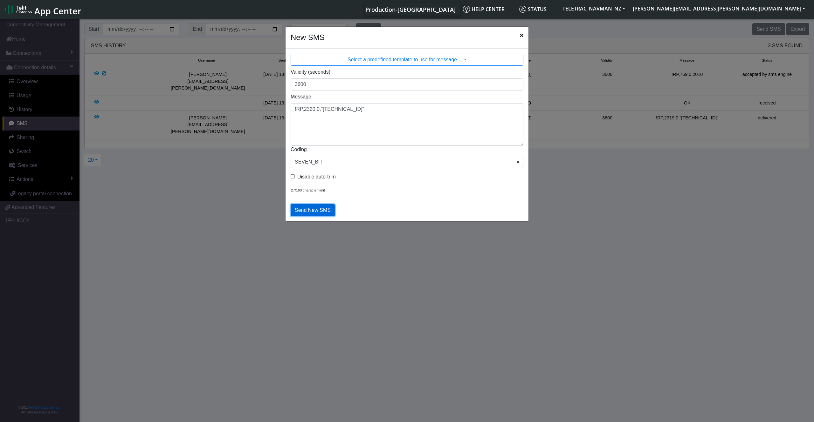
click at [315, 210] on button "Send New SMS" at bounding box center [312, 210] width 44 height 12
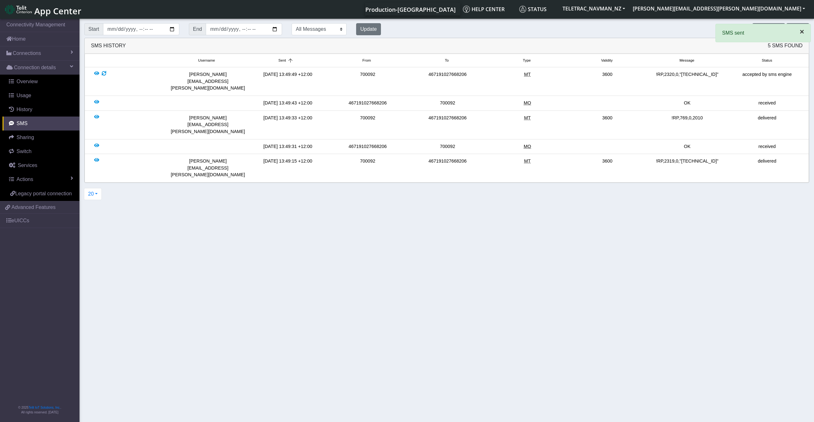
drag, startPoint x: 804, startPoint y: 31, endPoint x: 798, endPoint y: 31, distance: 5.4
click at [803, 31] on button "×" at bounding box center [801, 31] width 17 height 15
click at [764, 25] on button "Send SMS" at bounding box center [768, 29] width 32 height 12
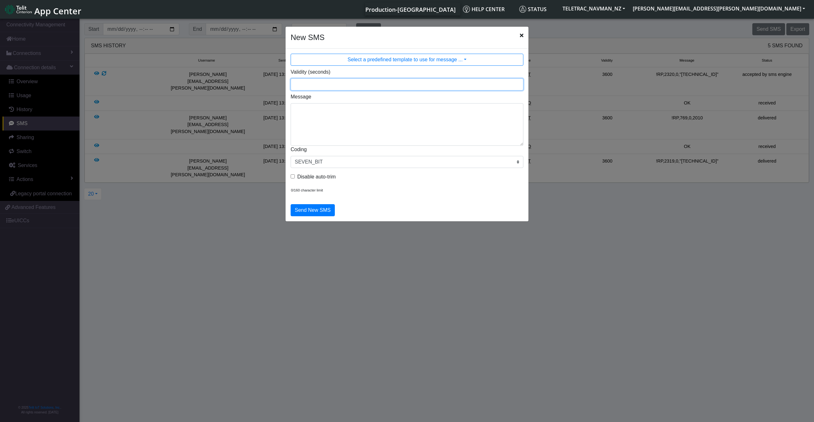
click at [324, 86] on input "Validity (seconds)" at bounding box center [406, 85] width 233 height 12
type input "3600"
click at [318, 108] on textarea "Message" at bounding box center [406, 124] width 233 height 43
paste textarea "2325,0,"*""
type textarea "!RP,2325,0,"*""
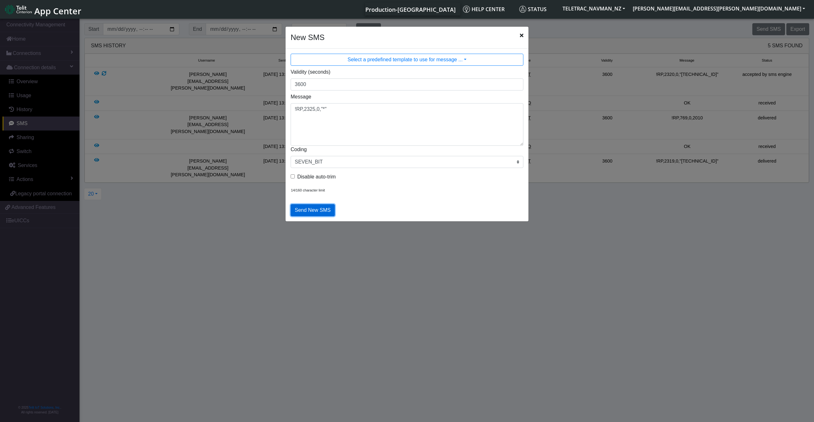
click at [312, 212] on button "Send New SMS" at bounding box center [312, 210] width 44 height 12
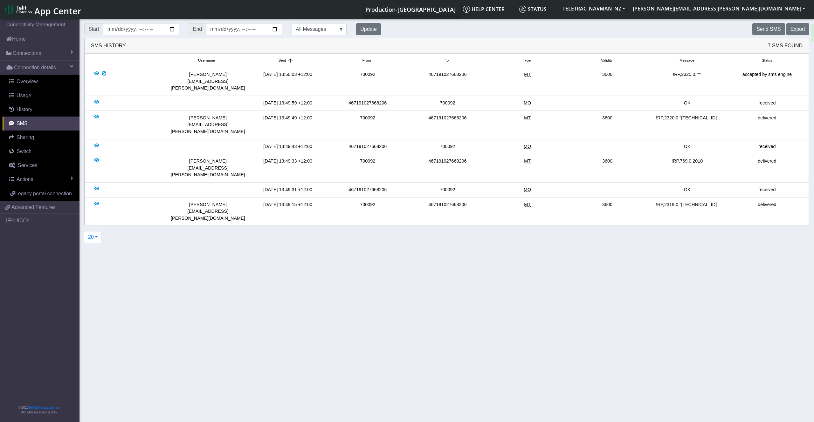
click at [772, 32] on button "Send SMS" at bounding box center [768, 29] width 32 height 12
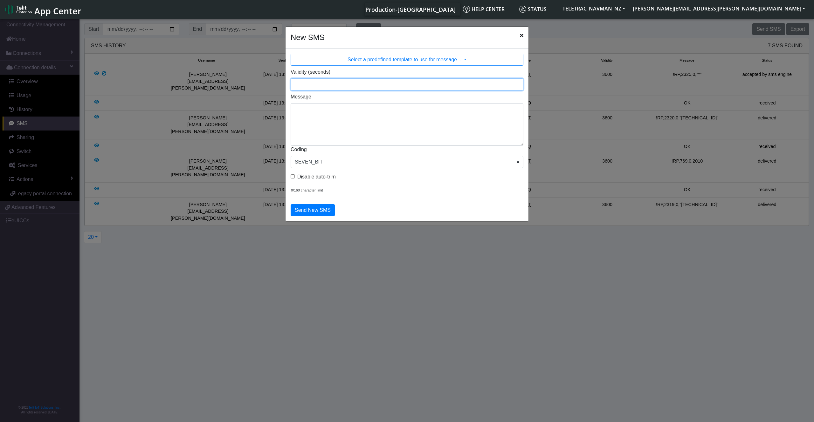
click at [331, 87] on input "Validity (seconds)" at bounding box center [406, 85] width 233 height 12
type input "3600"
click at [393, 102] on div "Message" at bounding box center [407, 119] width 242 height 53
click at [378, 109] on textarea "Message" at bounding box center [406, 124] width 233 height 43
paste textarea "2326,0,"[TECHNICAL_ID]""
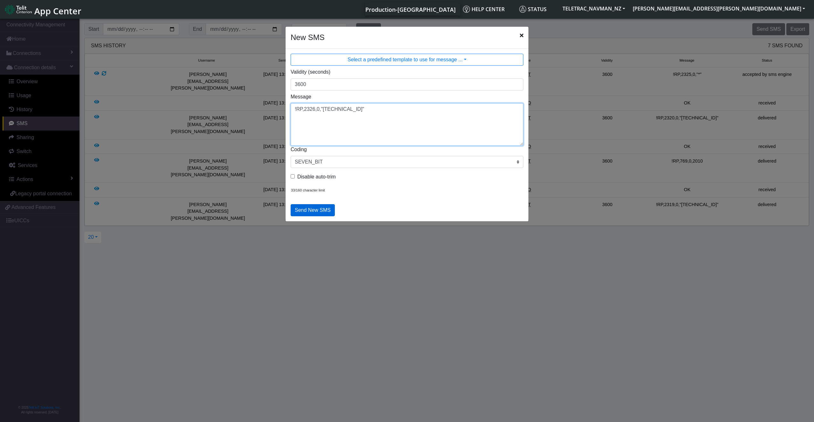
type textarea "!RP,2326,0,"[TECHNICAL_ID]""
click at [310, 210] on button "Send New SMS" at bounding box center [312, 210] width 44 height 12
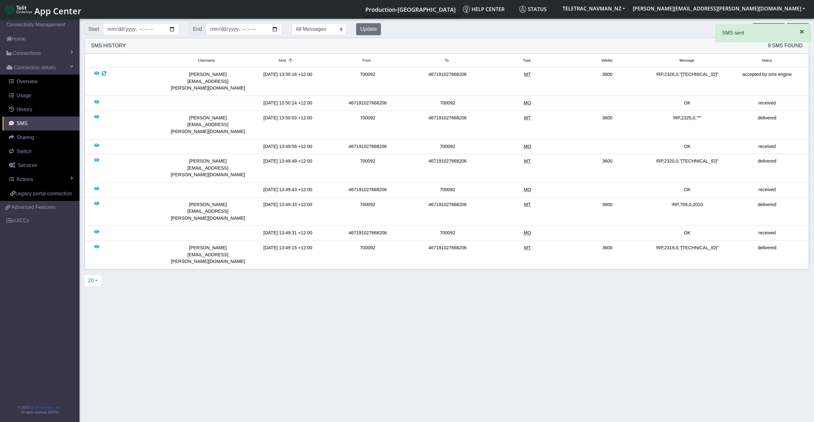
click at [799, 35] on span "×" at bounding box center [801, 31] width 4 height 9
click at [769, 26] on button "Send SMS" at bounding box center [768, 29] width 32 height 12
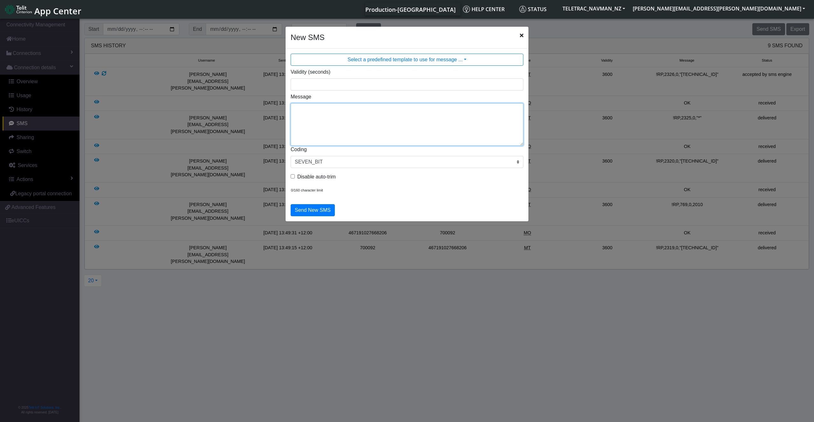
click at [351, 108] on textarea "Message" at bounding box center [406, 124] width 233 height 43
click at [335, 85] on input "Validity (seconds)" at bounding box center [406, 85] width 233 height 12
type input "3600"
click at [326, 113] on textarea "Message" at bounding box center [406, 124] width 233 height 43
type textarea "!R3,70"
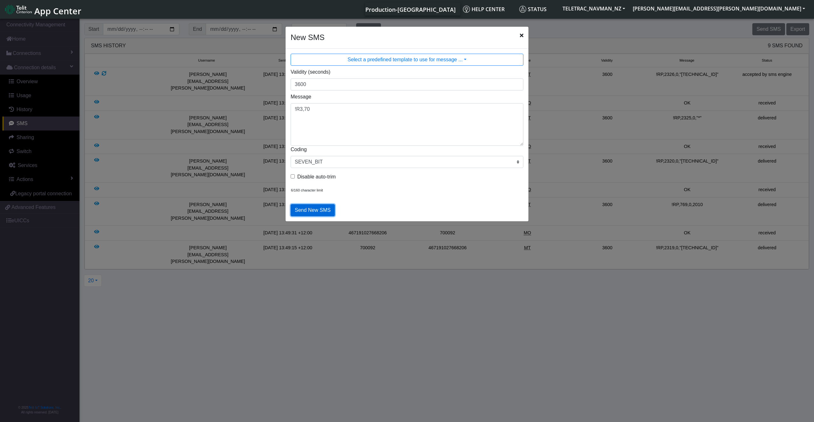
click at [305, 210] on button "Send New SMS" at bounding box center [312, 210] width 44 height 12
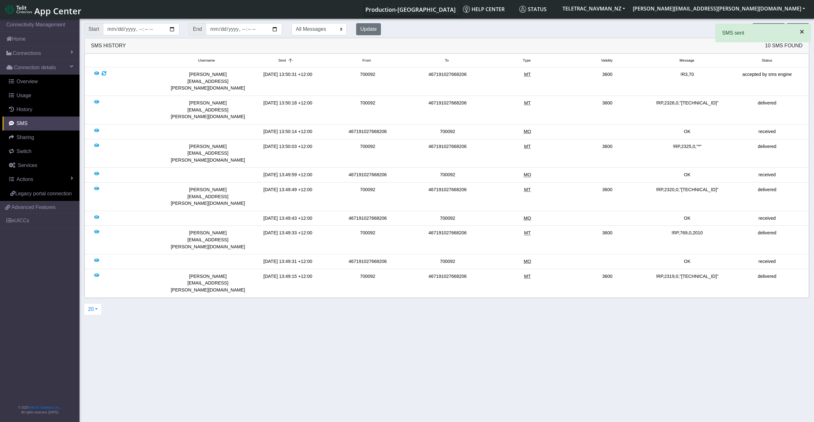
click at [801, 34] on span "×" at bounding box center [801, 31] width 4 height 9
click at [367, 31] on button "Update" at bounding box center [368, 29] width 25 height 12
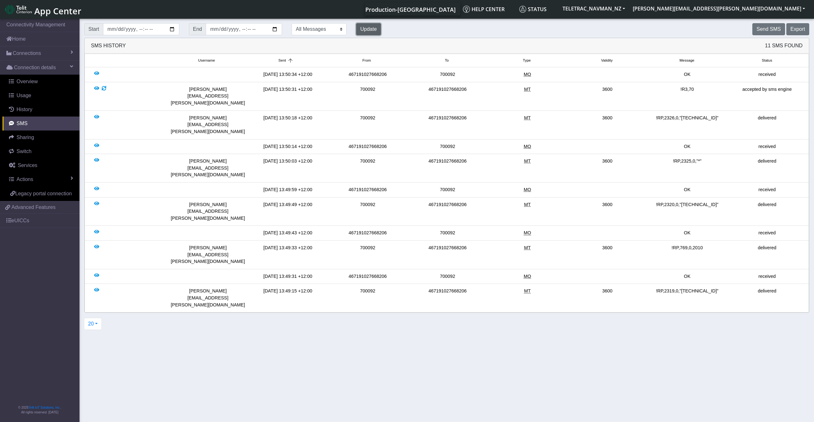
click at [367, 31] on button "Update" at bounding box center [368, 29] width 25 height 12
click at [769, 28] on button "Send SMS" at bounding box center [768, 29] width 32 height 12
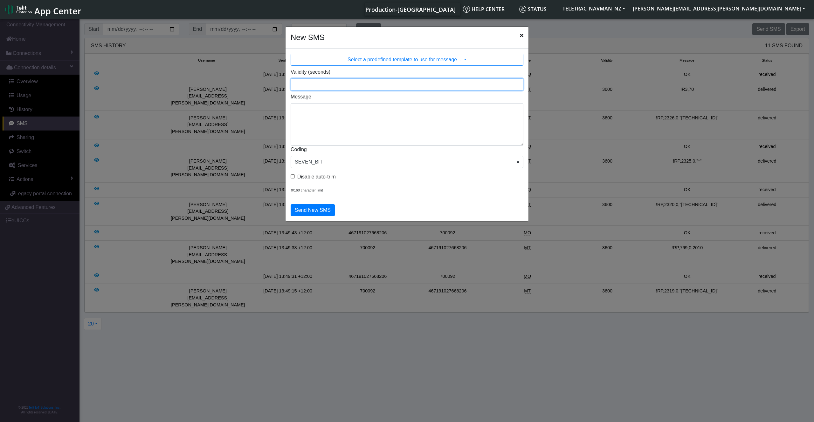
click at [336, 87] on input "Validity (seconds)" at bounding box center [406, 85] width 233 height 12
type input "3600"
click at [318, 112] on textarea "Message" at bounding box center [406, 124] width 233 height 43
type textarea "!R3,49,129"
click at [316, 208] on button "Send New SMS" at bounding box center [312, 210] width 44 height 12
